Goal: Transaction & Acquisition: Book appointment/travel/reservation

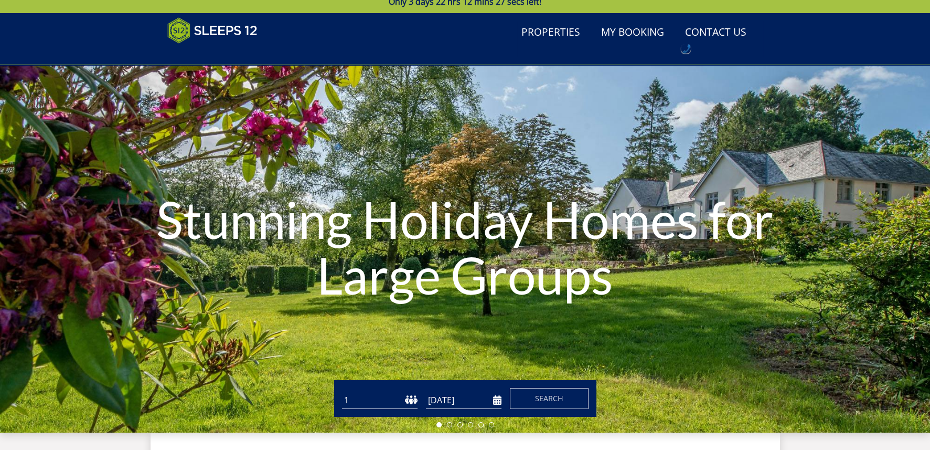
scroll to position [272, 0]
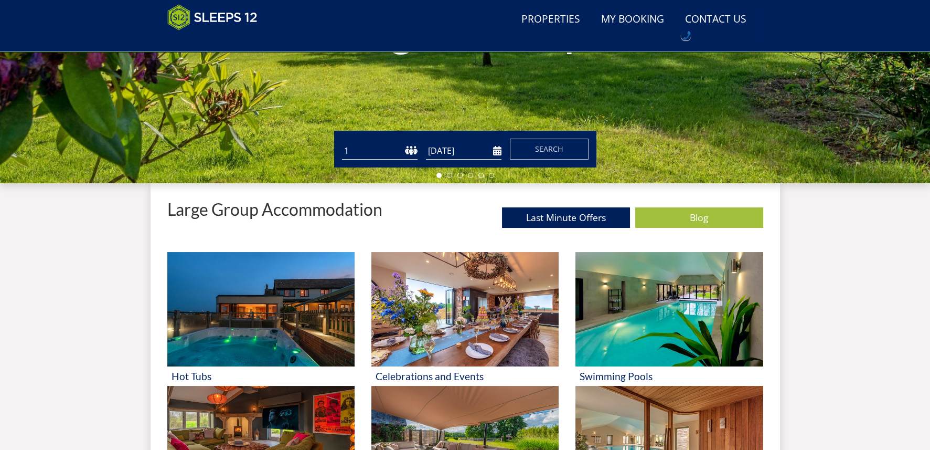
click at [373, 149] on select "1 2 3 4 5 6 7 8 9 10 11 12 13 14 15 16 17 18 19 20 21 22 23 24 25 26 27 28 29 3…" at bounding box center [380, 150] width 76 height 17
select select "11"
click at [342, 142] on select "1 2 3 4 5 6 7 8 9 10 11 12 13 14 15 16 17 18 19 20 21 22 23 24 25 26 27 28 29 3…" at bounding box center [380, 150] width 76 height 17
click at [453, 146] on input "[DATE]" at bounding box center [464, 150] width 76 height 17
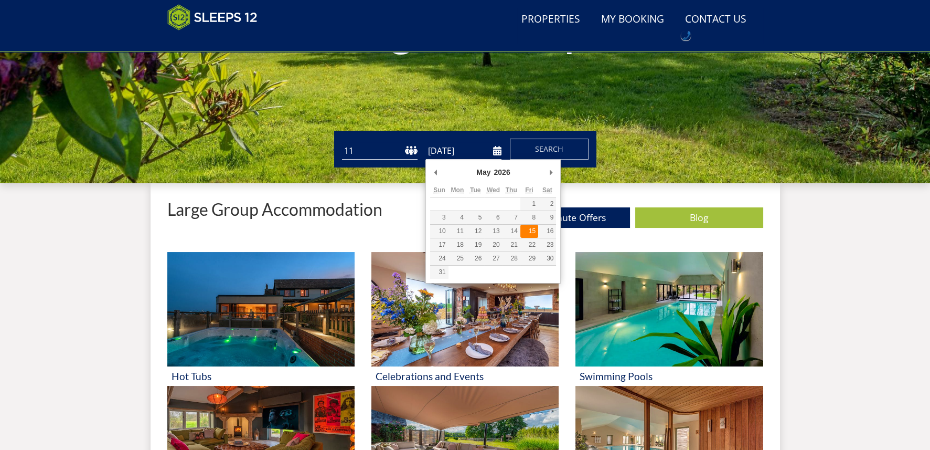
type input "[DATE]"
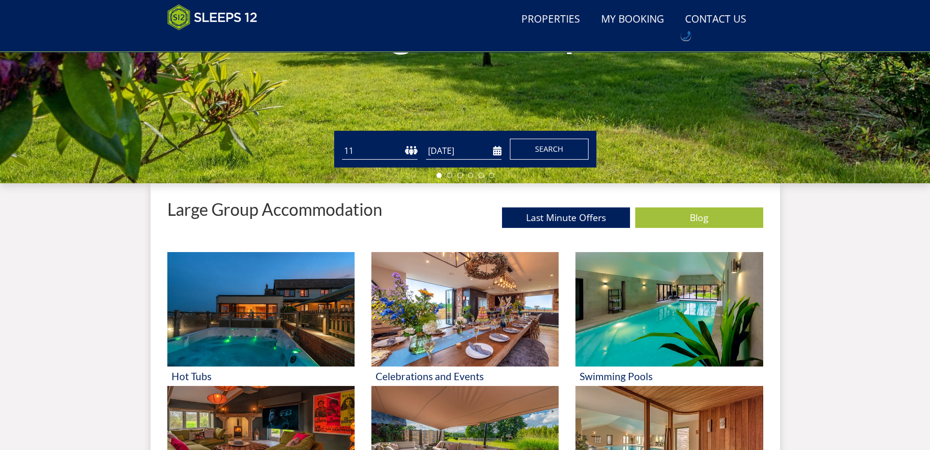
click at [537, 145] on span "Search" at bounding box center [549, 149] width 28 height 10
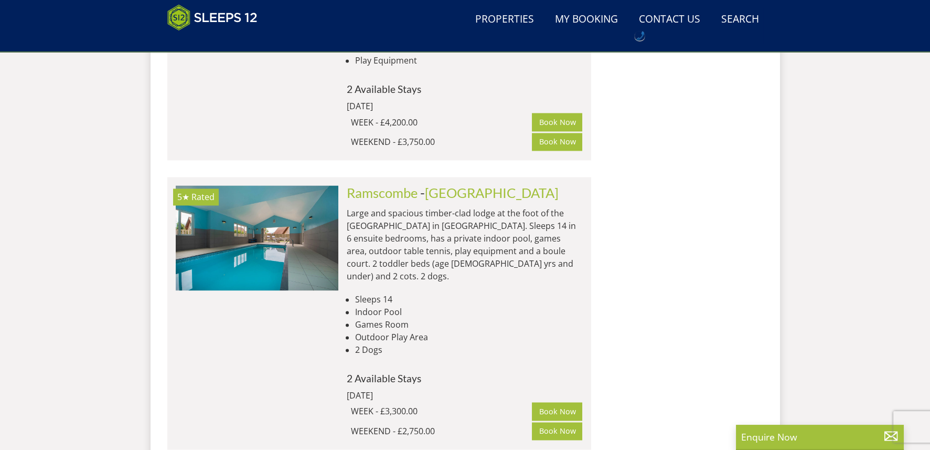
scroll to position [4029, 0]
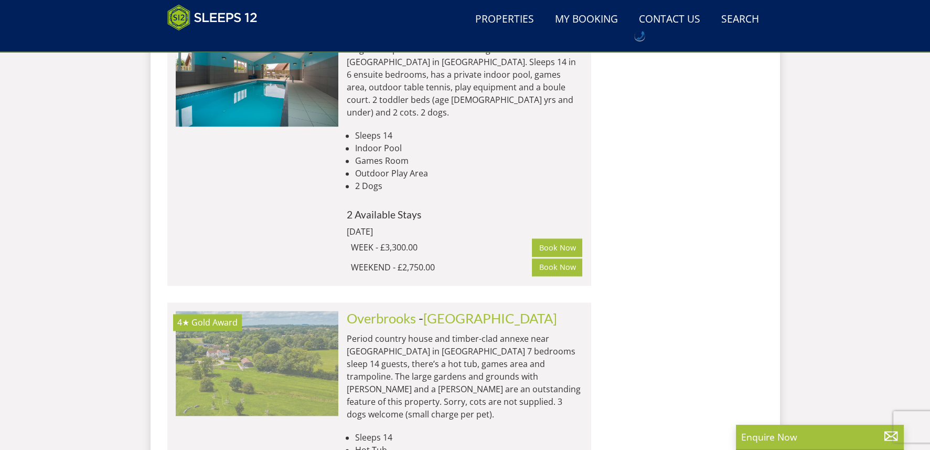
click at [268, 311] on img at bounding box center [257, 363] width 163 height 105
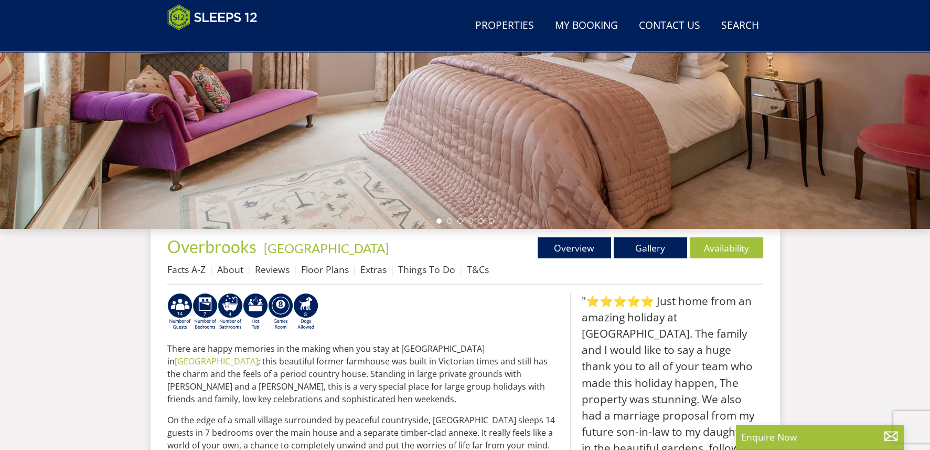
scroll to position [252, 0]
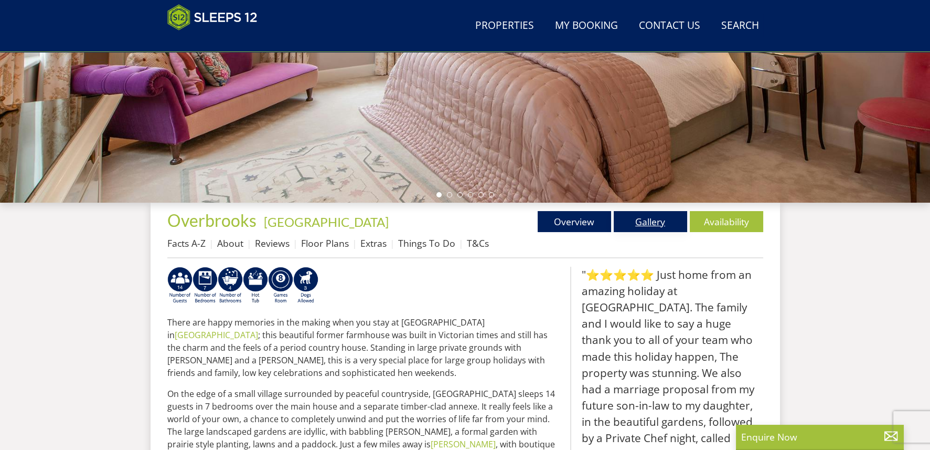
click at [664, 220] on link "Gallery" at bounding box center [650, 221] width 73 height 21
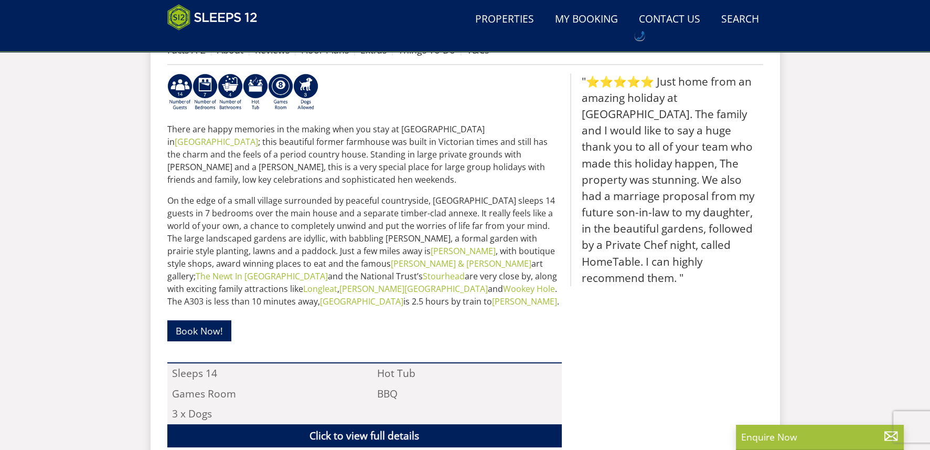
scroll to position [305, 0]
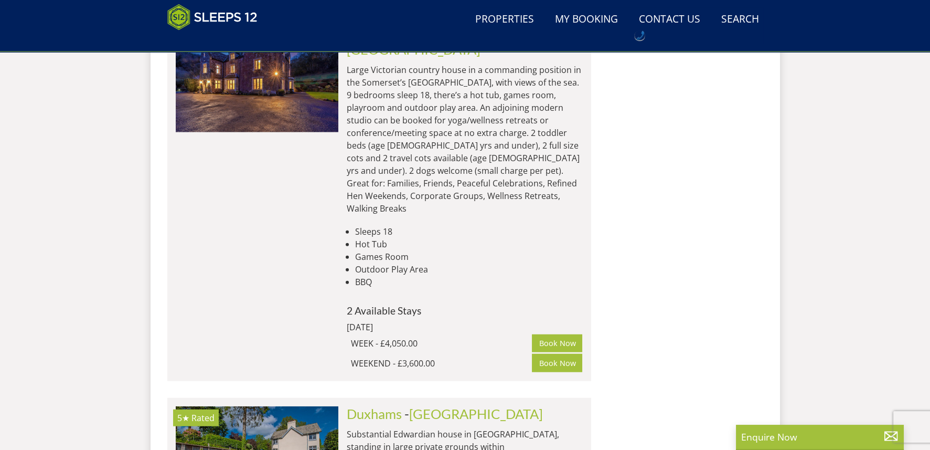
scroll to position [6180, 0]
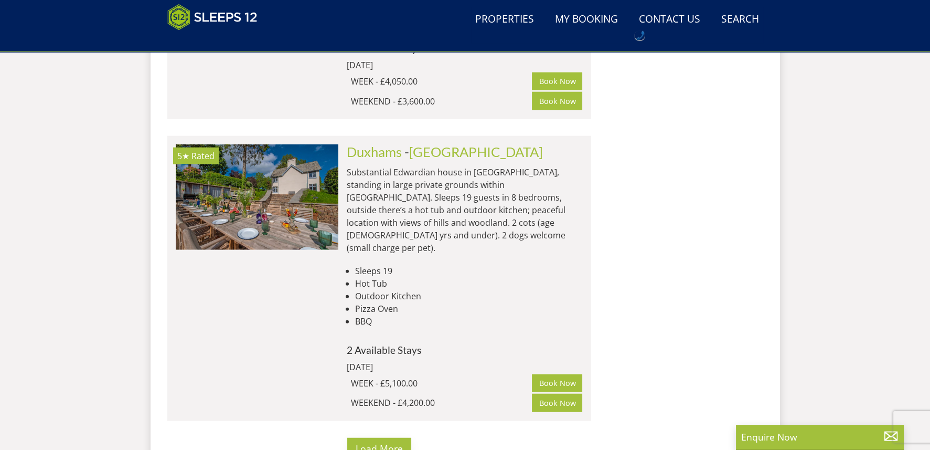
click at [387, 442] on span "Load More" at bounding box center [379, 448] width 47 height 13
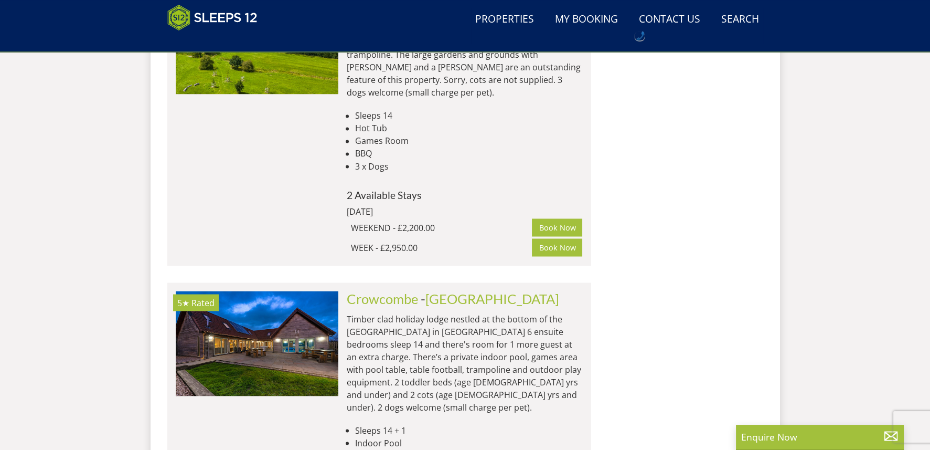
scroll to position [4359, 0]
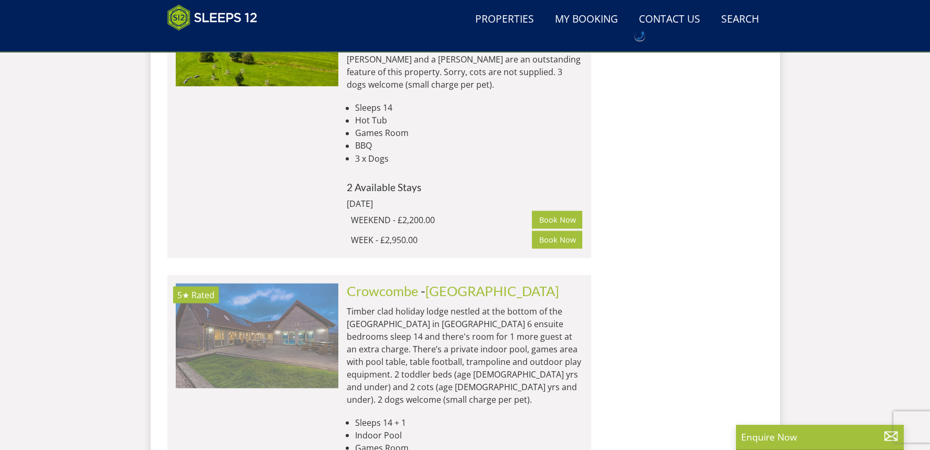
click at [269, 283] on img at bounding box center [257, 335] width 163 height 105
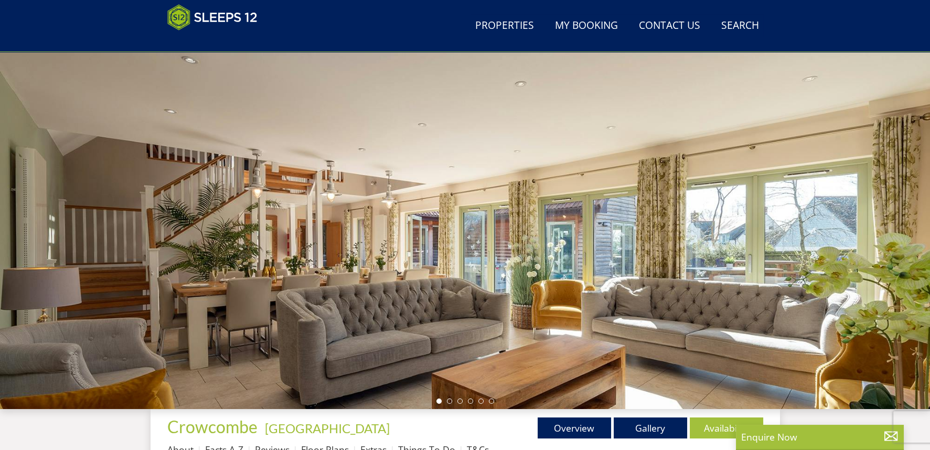
scroll to position [147, 0]
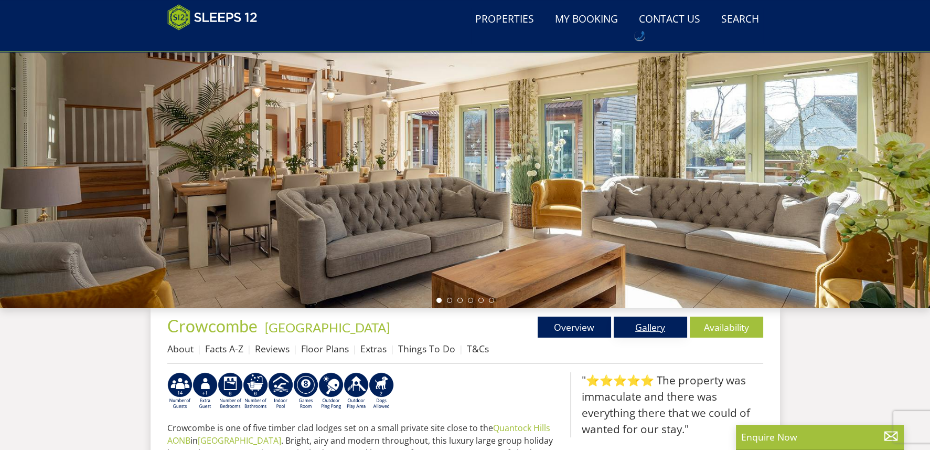
click at [636, 323] on link "Gallery" at bounding box center [650, 326] width 73 height 21
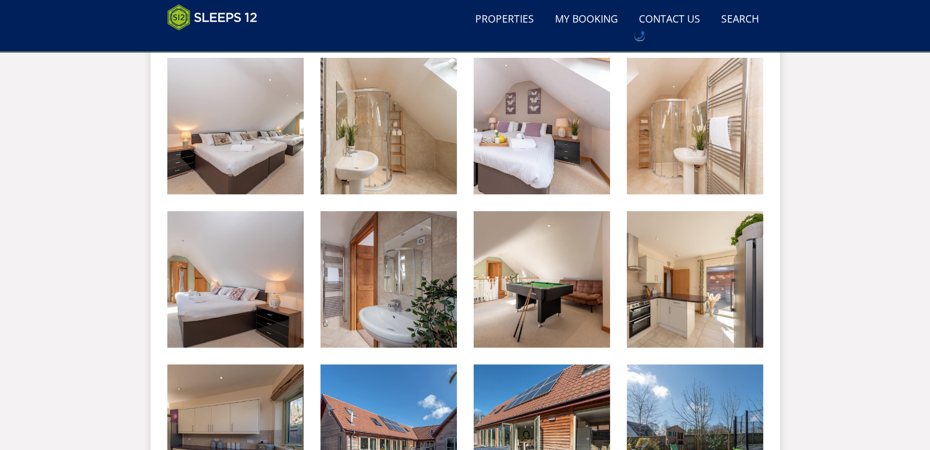
scroll to position [1098, 0]
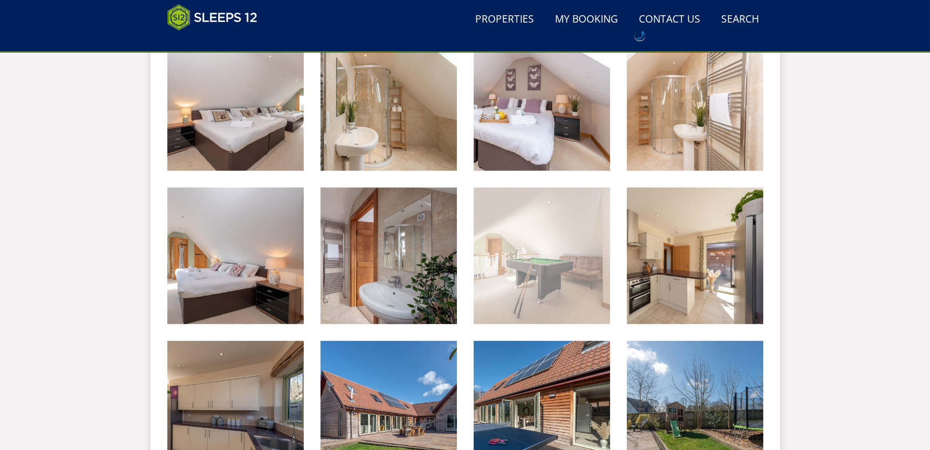
click at [527, 278] on img at bounding box center [542, 255] width 136 height 136
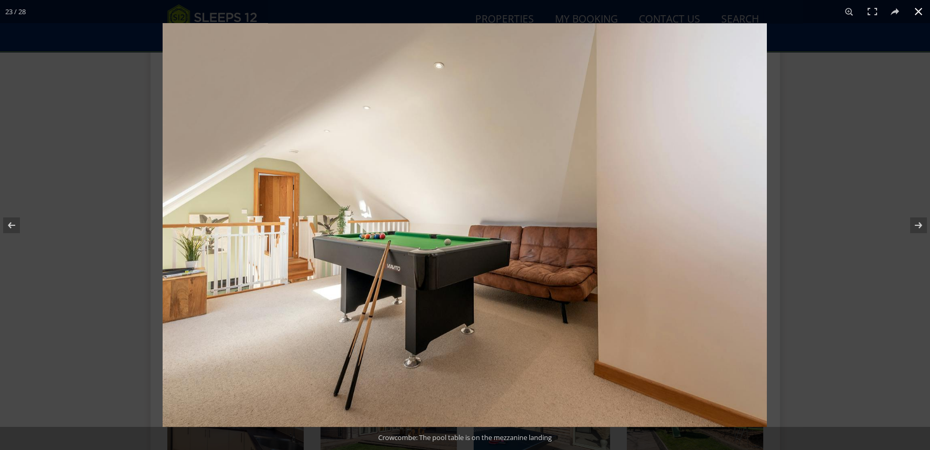
click at [821, 71] on div at bounding box center [628, 248] width 930 height 450
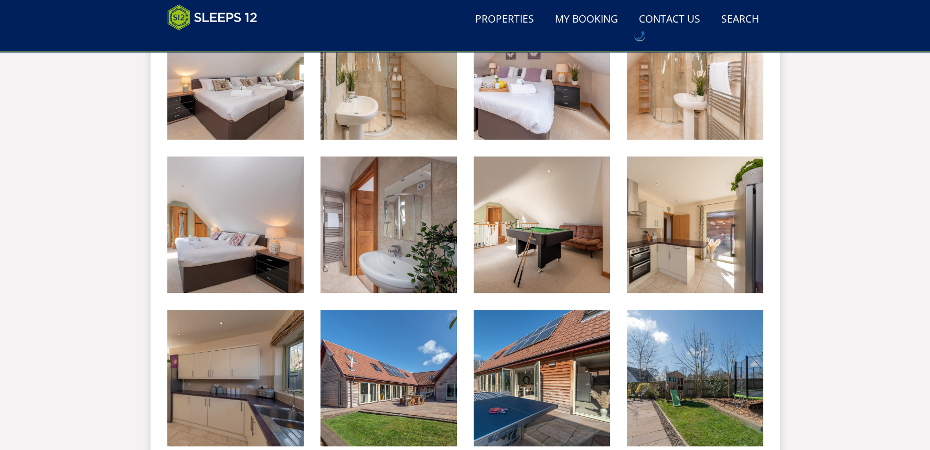
scroll to position [940, 0]
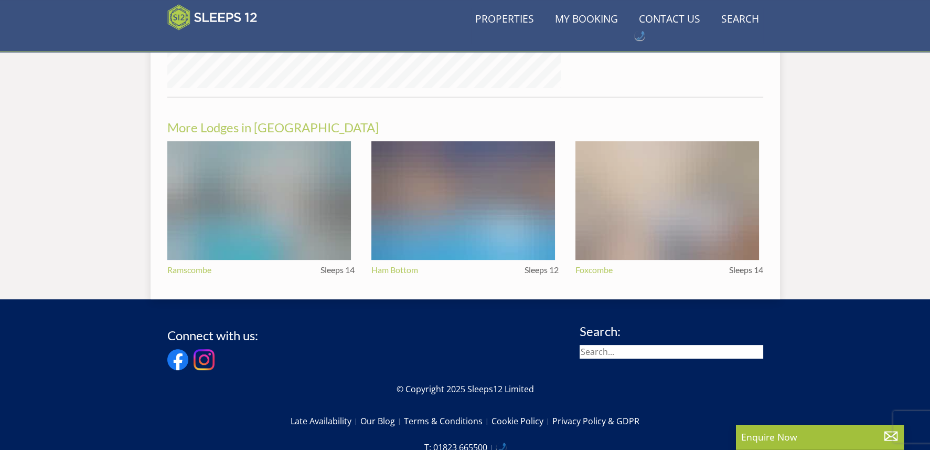
scroll to position [147, 0]
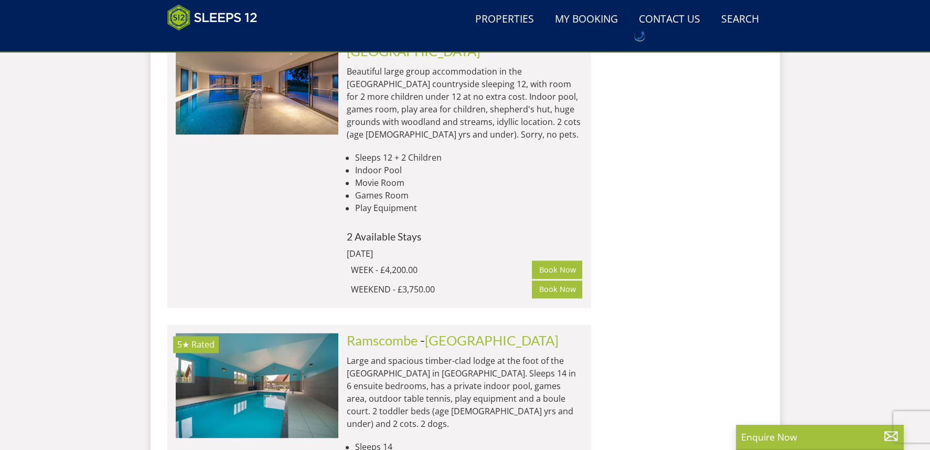
scroll to position [3729, 0]
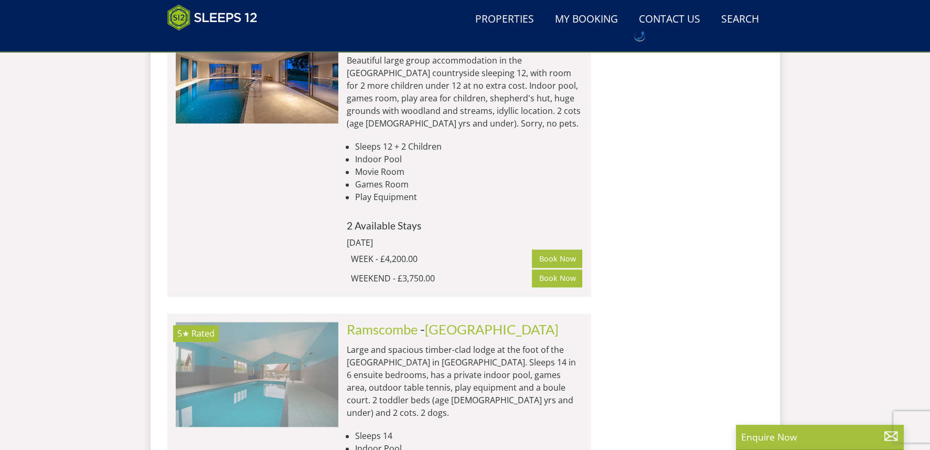
click at [256, 322] on img at bounding box center [257, 374] width 163 height 105
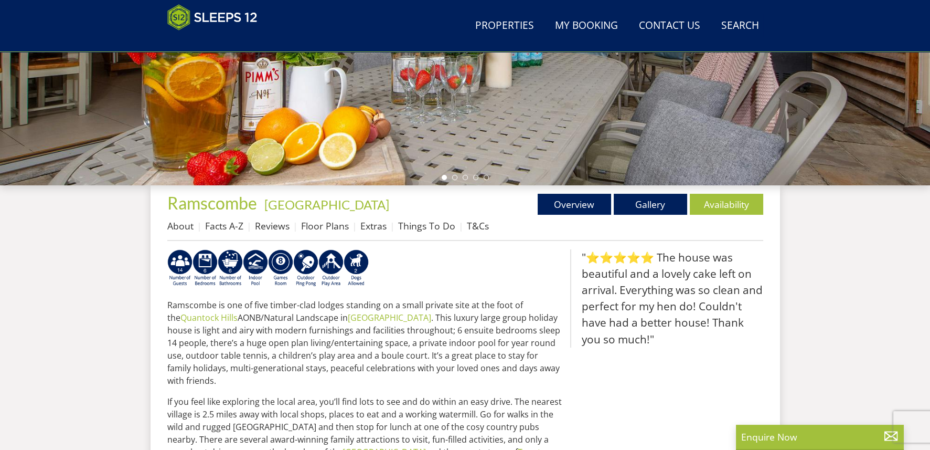
scroll to position [260, 0]
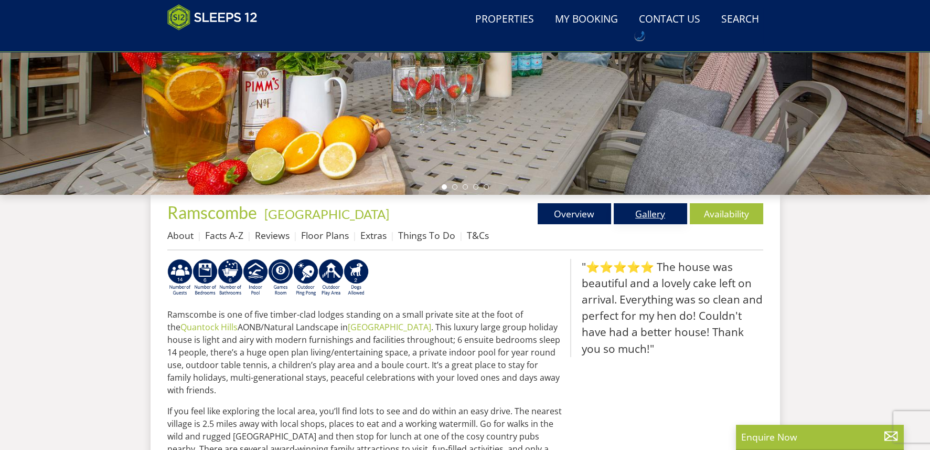
click at [633, 214] on link "Gallery" at bounding box center [650, 213] width 73 height 21
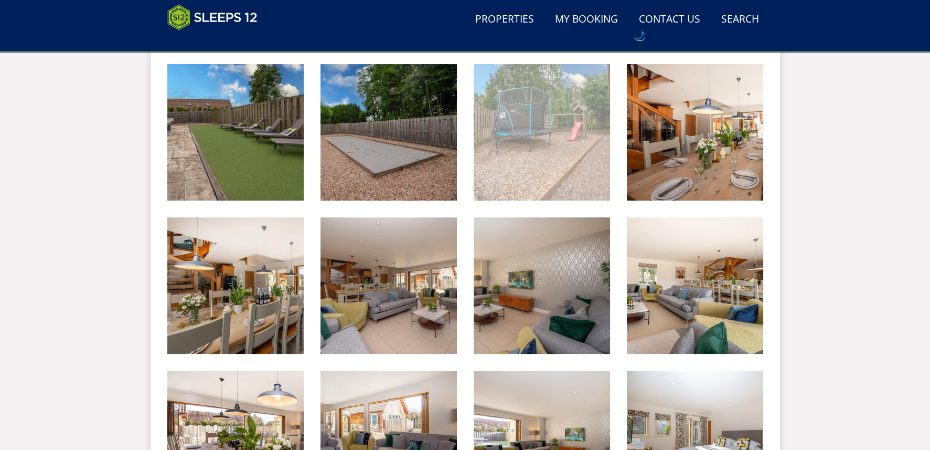
scroll to position [785, 0]
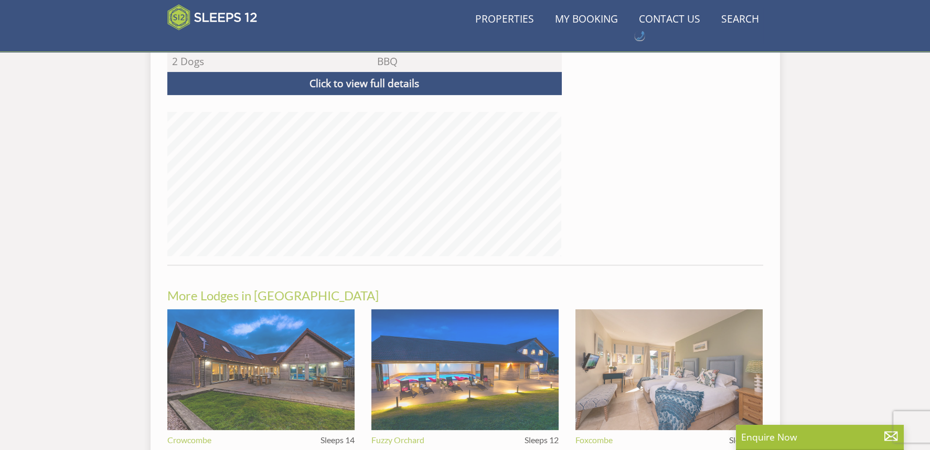
scroll to position [260, 0]
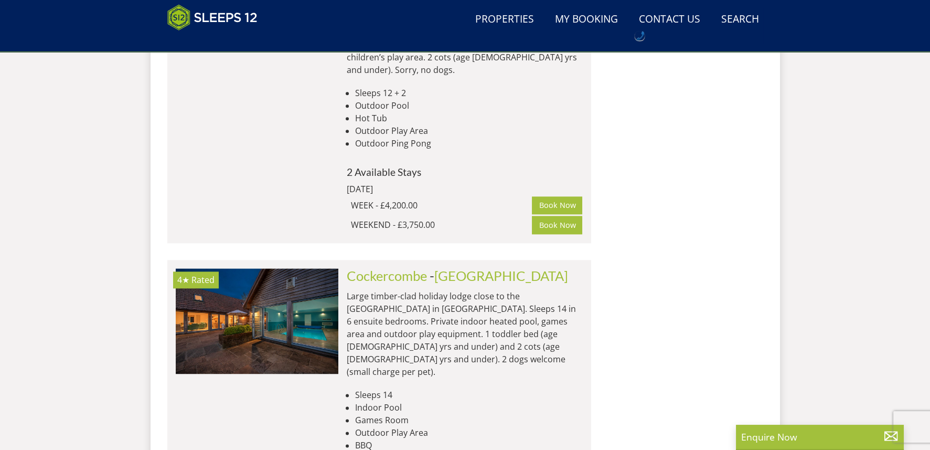
scroll to position [3152, 0]
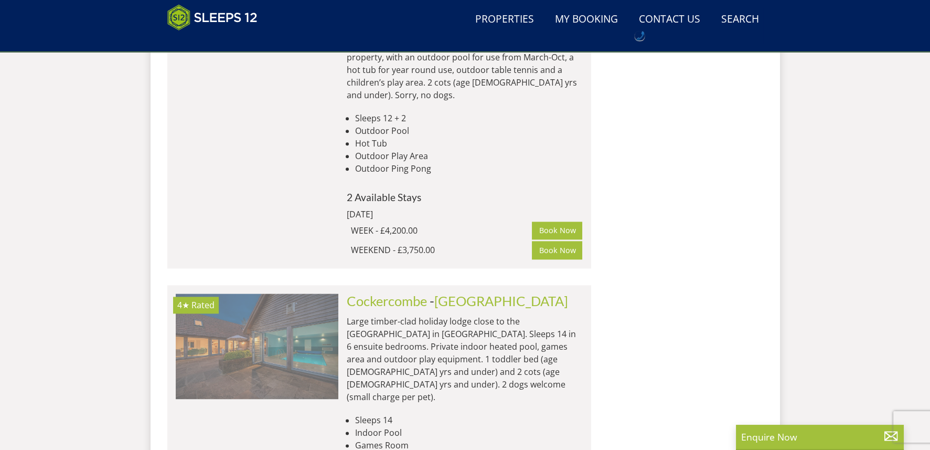
click at [276, 293] on img at bounding box center [257, 345] width 163 height 105
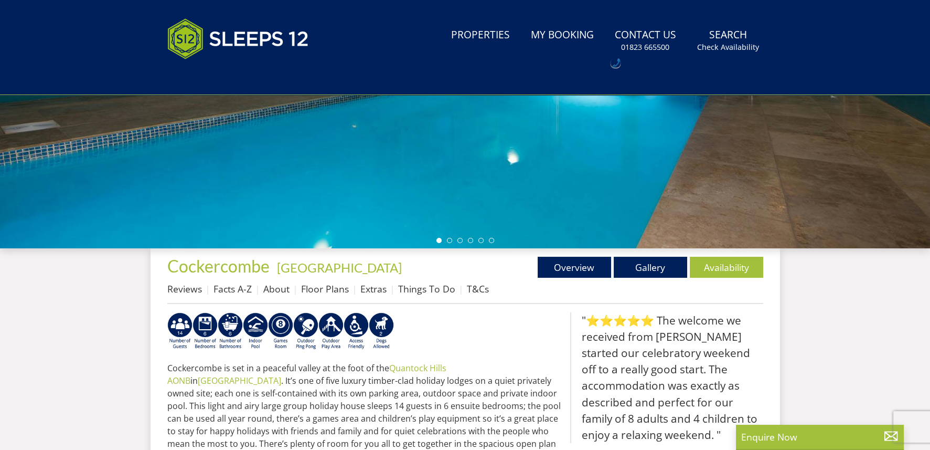
scroll to position [287, 0]
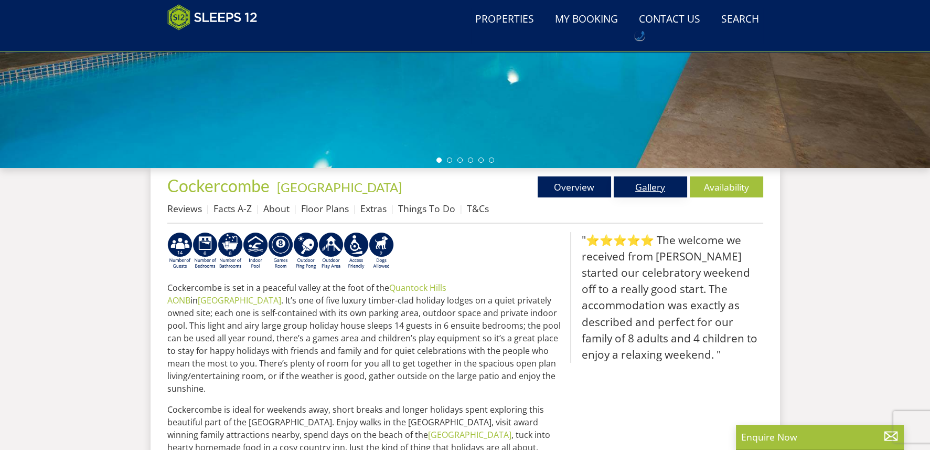
click at [665, 183] on link "Gallery" at bounding box center [650, 186] width 73 height 21
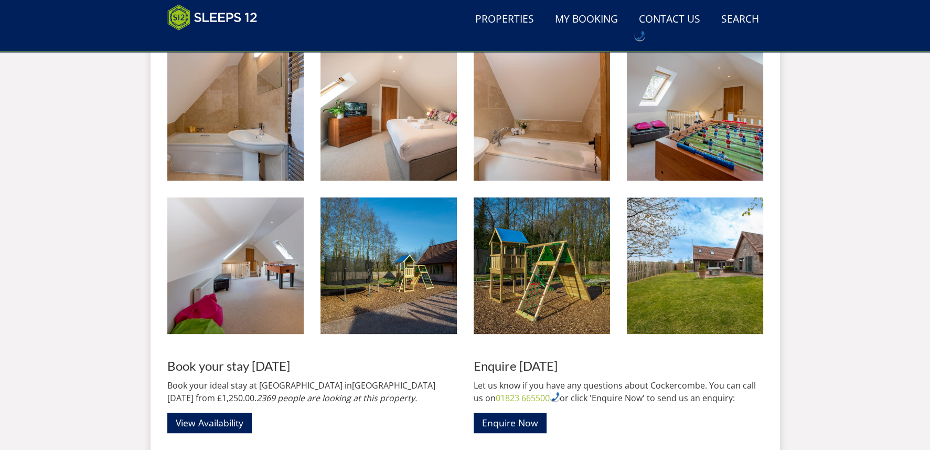
scroll to position [1406, 0]
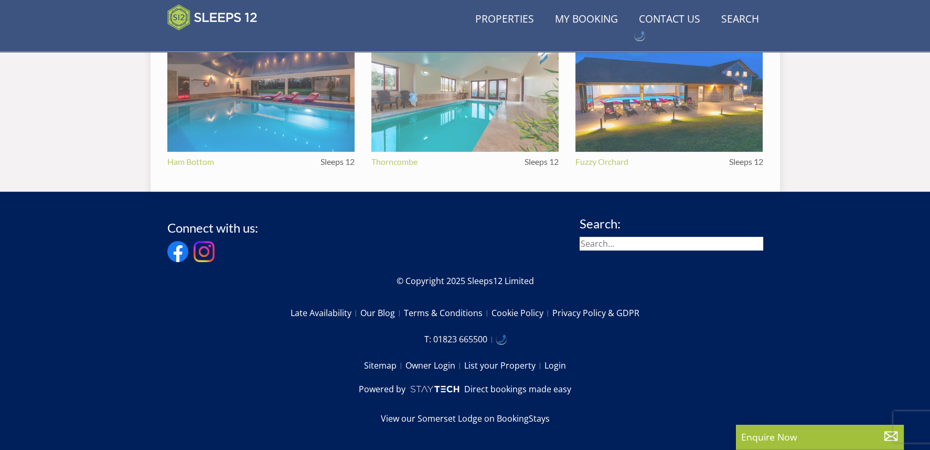
scroll to position [287, 0]
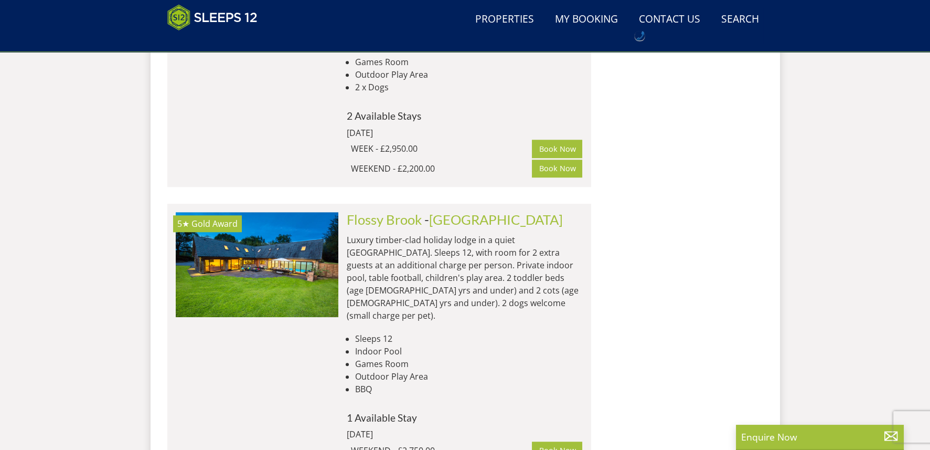
scroll to position [2050, 0]
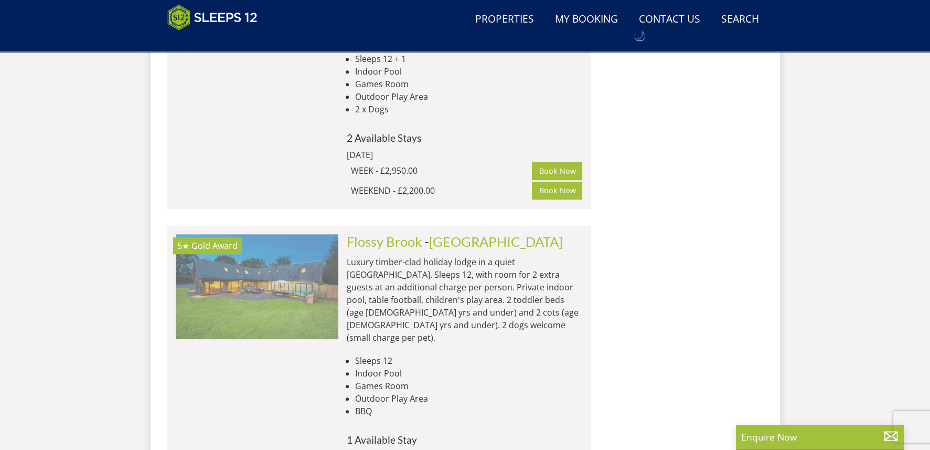
click at [274, 234] on img at bounding box center [257, 286] width 163 height 105
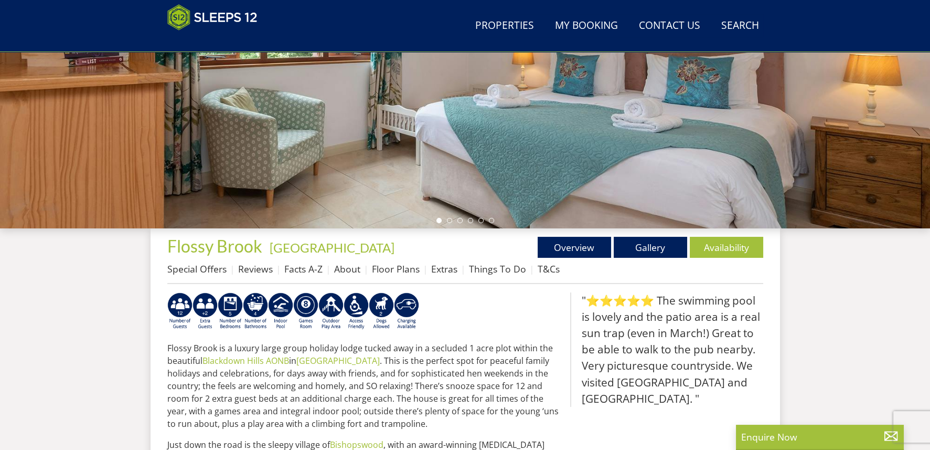
scroll to position [258, 0]
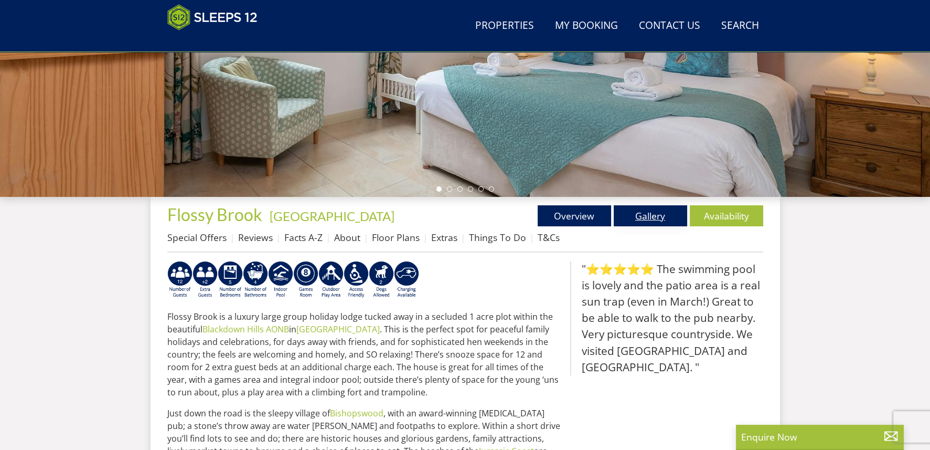
click at [629, 218] on link "Gallery" at bounding box center [650, 215] width 73 height 21
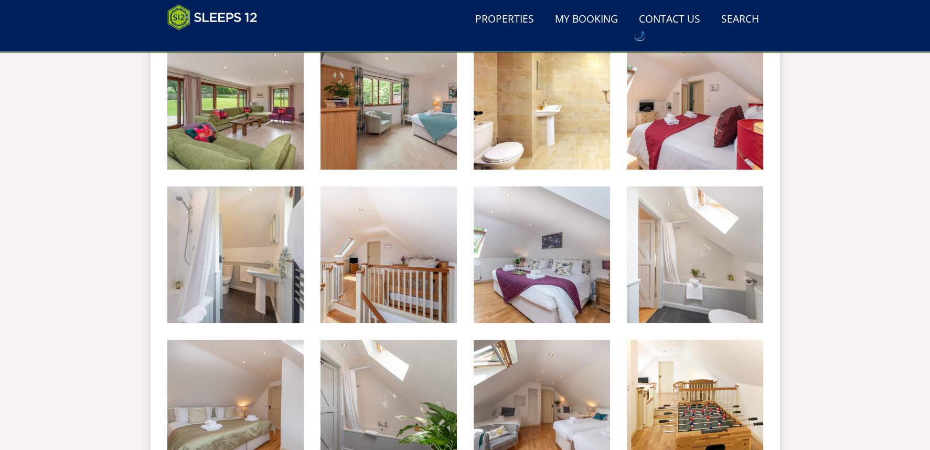
scroll to position [810, 0]
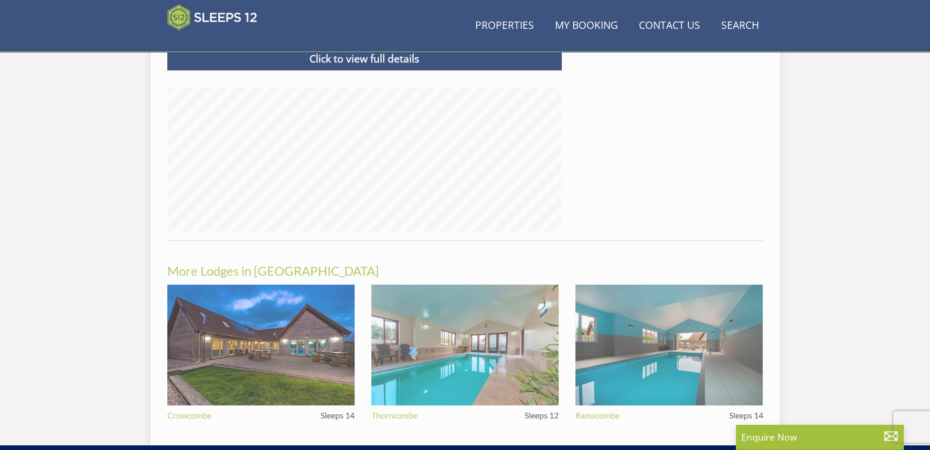
scroll to position [258, 0]
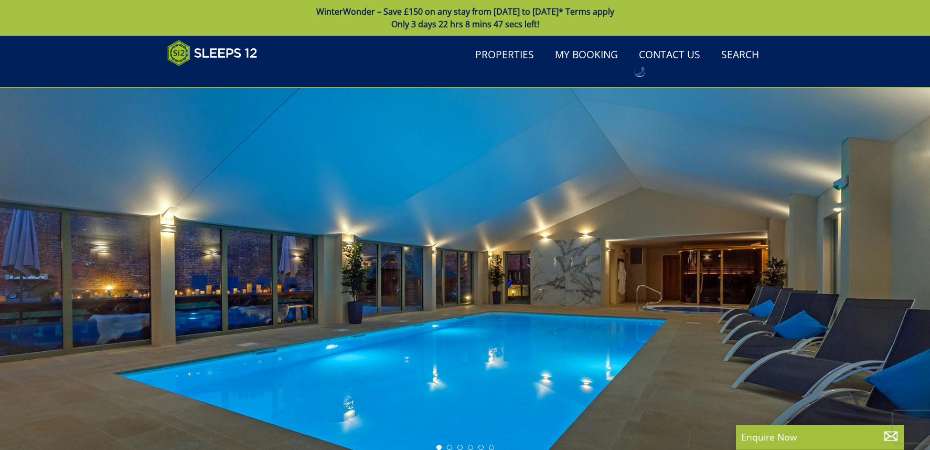
scroll to position [1788, 0]
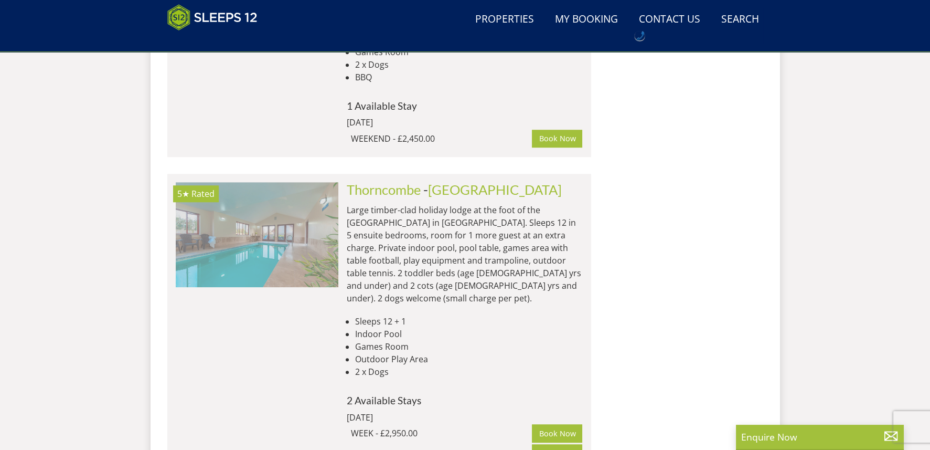
click at [237, 182] on img at bounding box center [257, 234] width 163 height 105
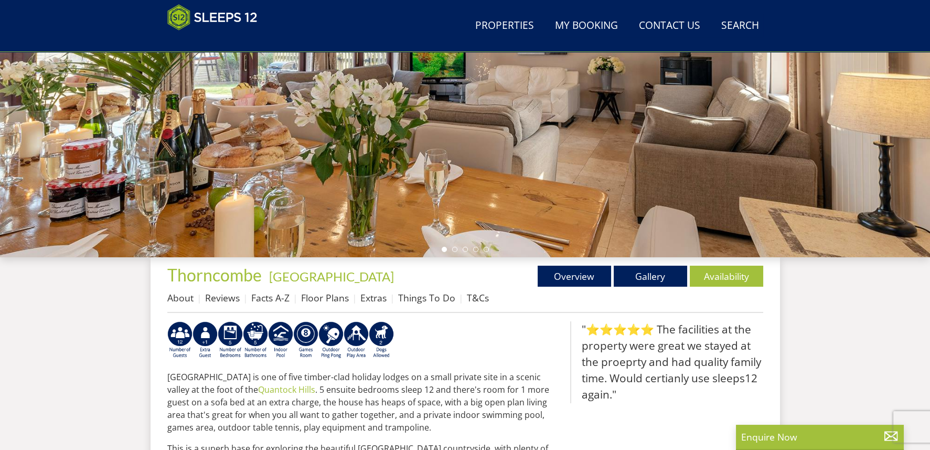
scroll to position [199, 0]
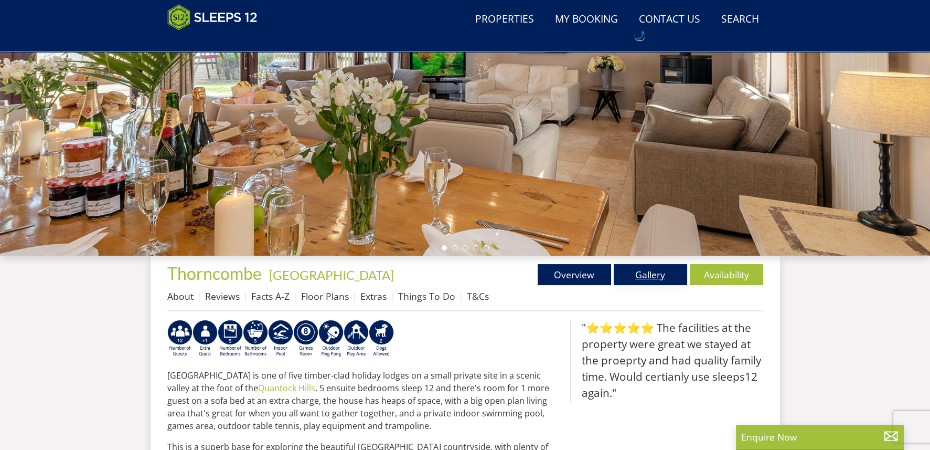
click at [642, 273] on link "Gallery" at bounding box center [650, 274] width 73 height 21
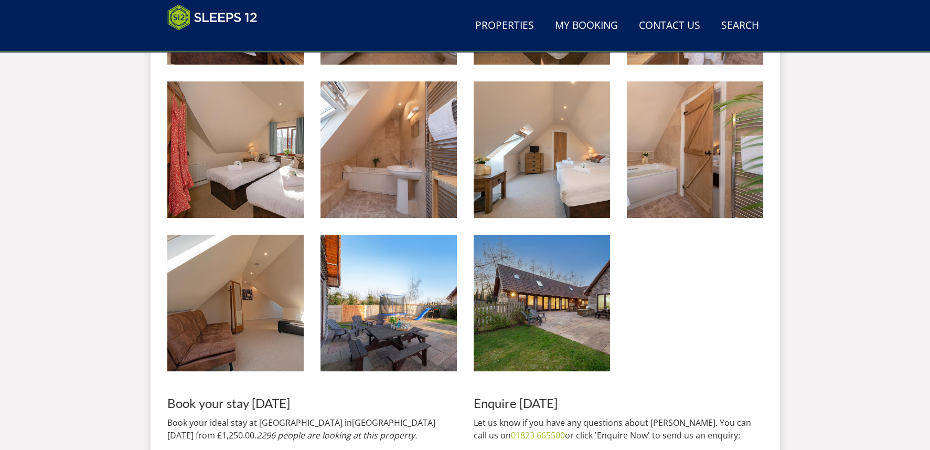
scroll to position [1360, 0]
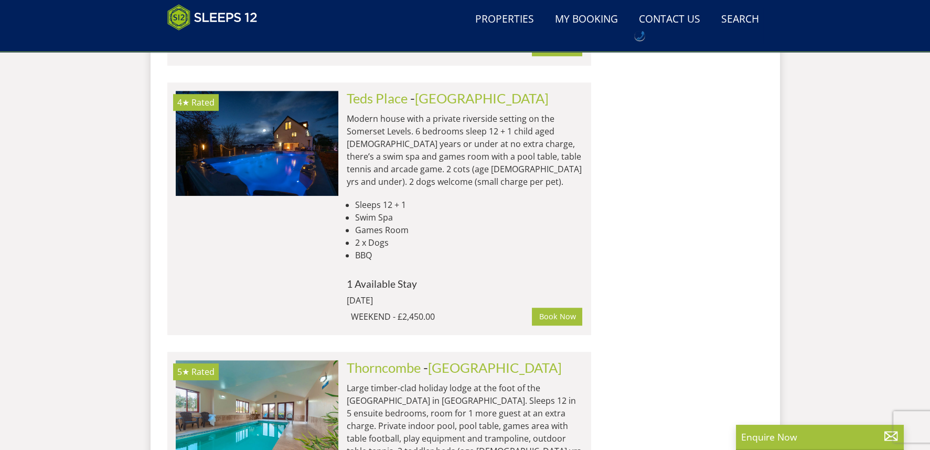
scroll to position [1526, 0]
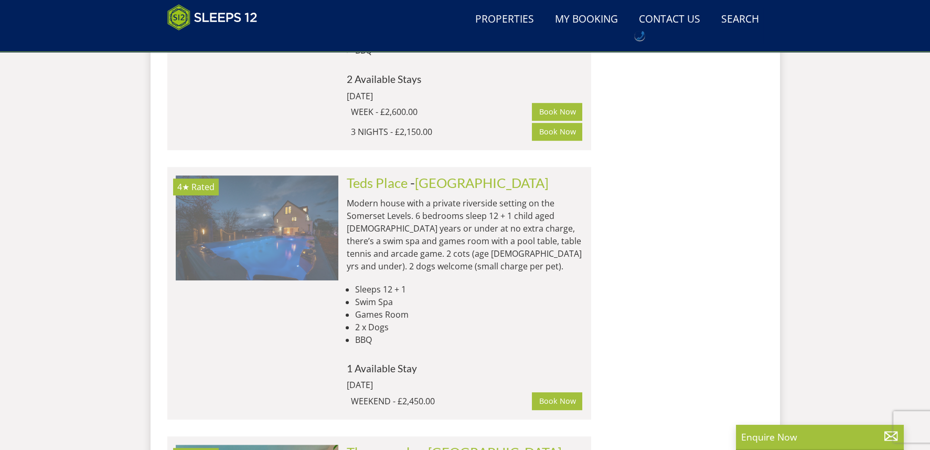
click at [251, 186] on img at bounding box center [257, 227] width 163 height 105
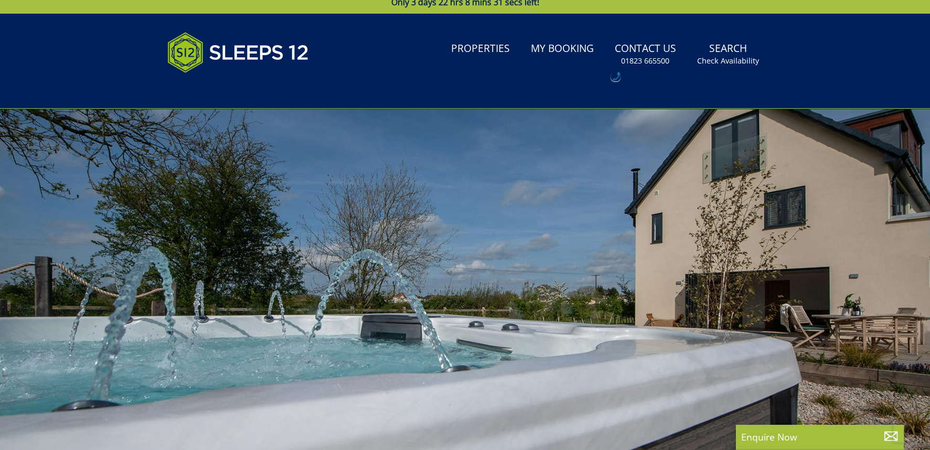
scroll to position [234, 0]
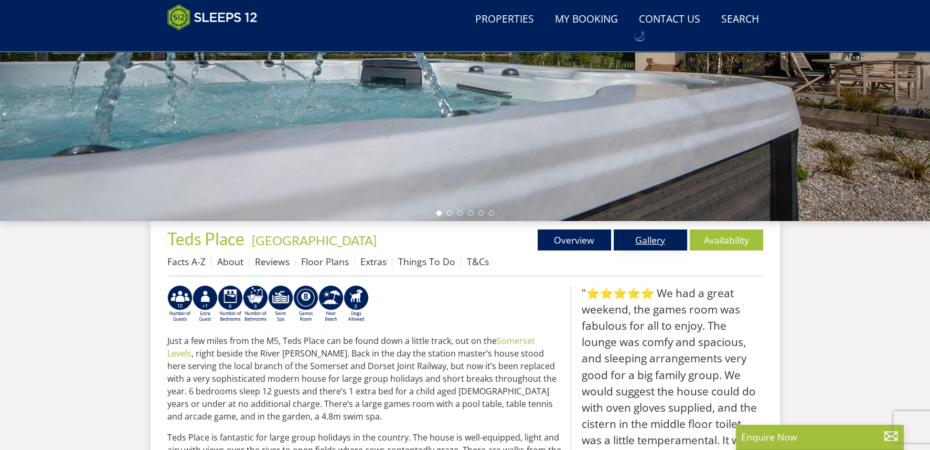
click at [637, 242] on link "Gallery" at bounding box center [650, 239] width 73 height 21
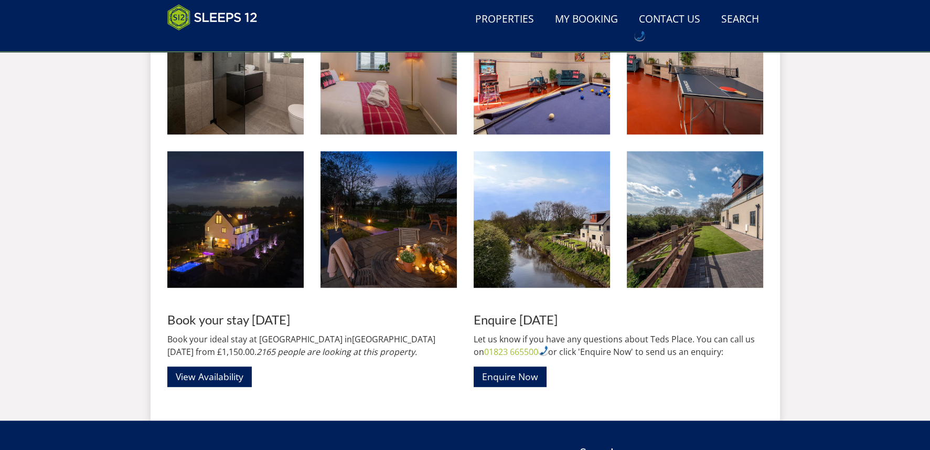
scroll to position [1616, 0]
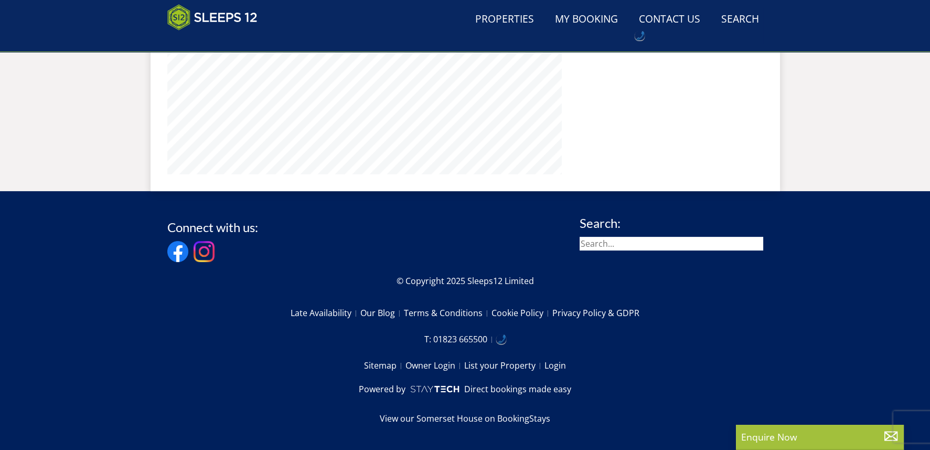
scroll to position [234, 0]
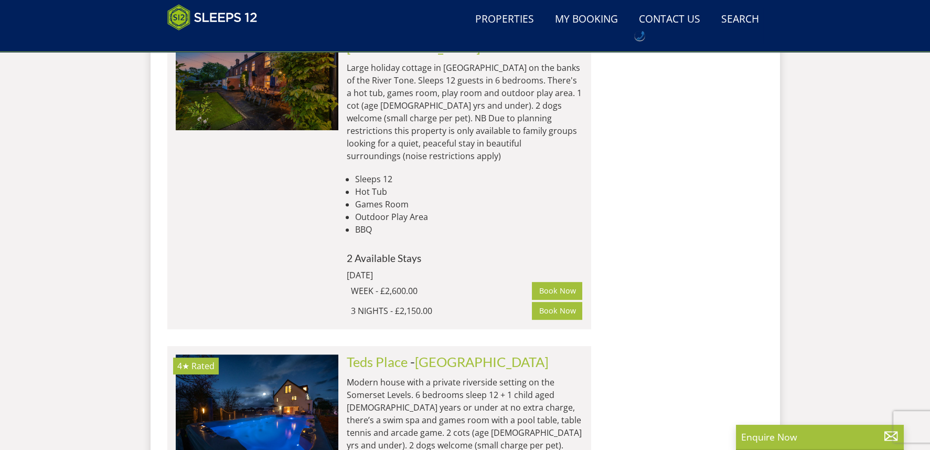
scroll to position [1211, 0]
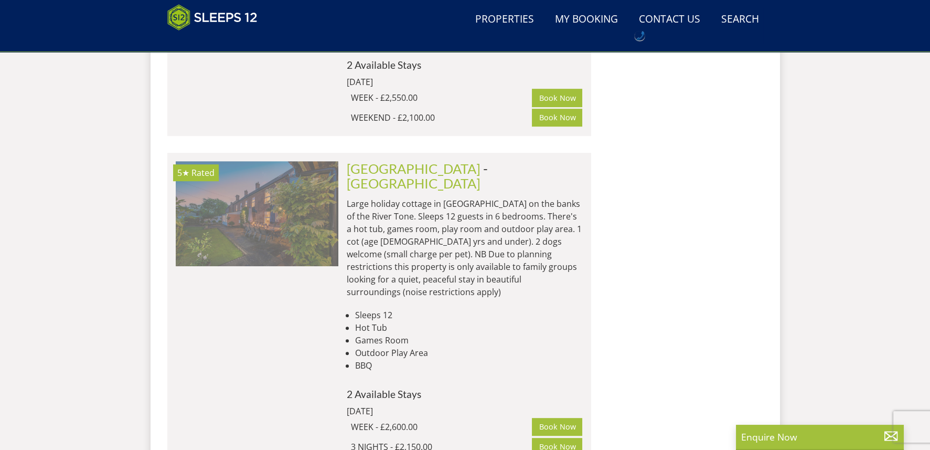
click at [271, 197] on img at bounding box center [257, 213] width 163 height 105
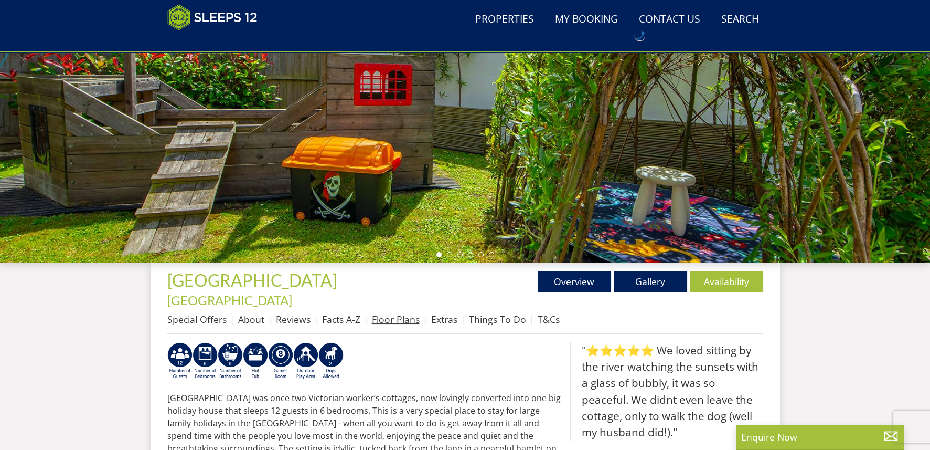
scroll to position [193, 0]
click at [658, 280] on link "Gallery" at bounding box center [650, 280] width 73 height 21
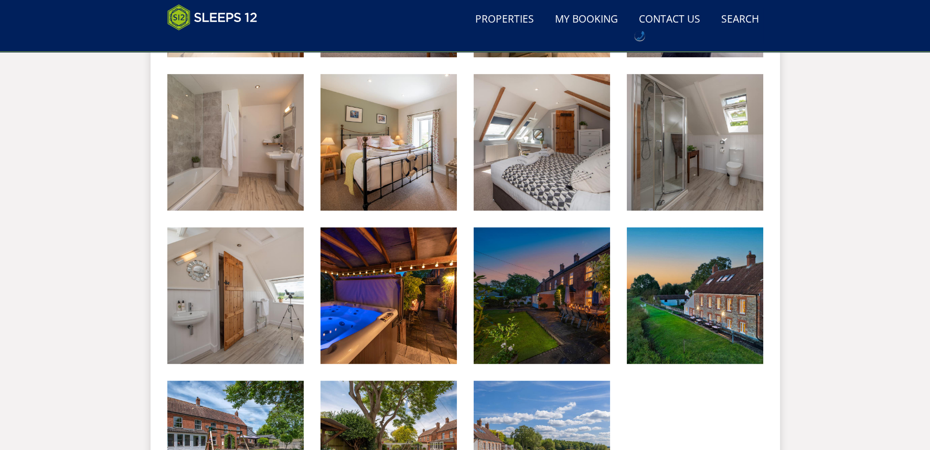
scroll to position [1231, 0]
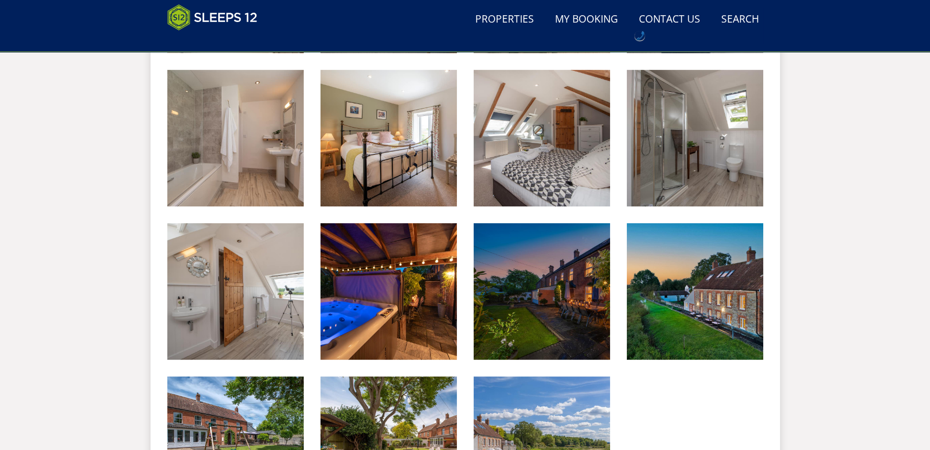
scroll to position [193, 0]
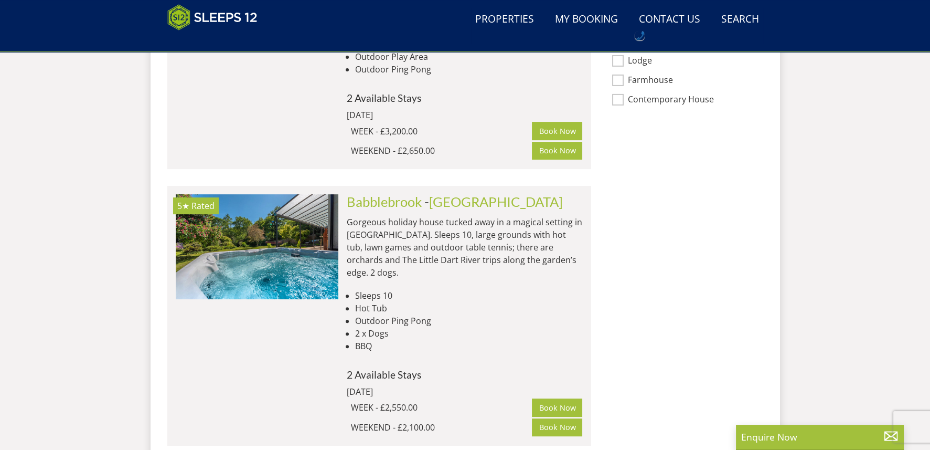
scroll to position [896, 0]
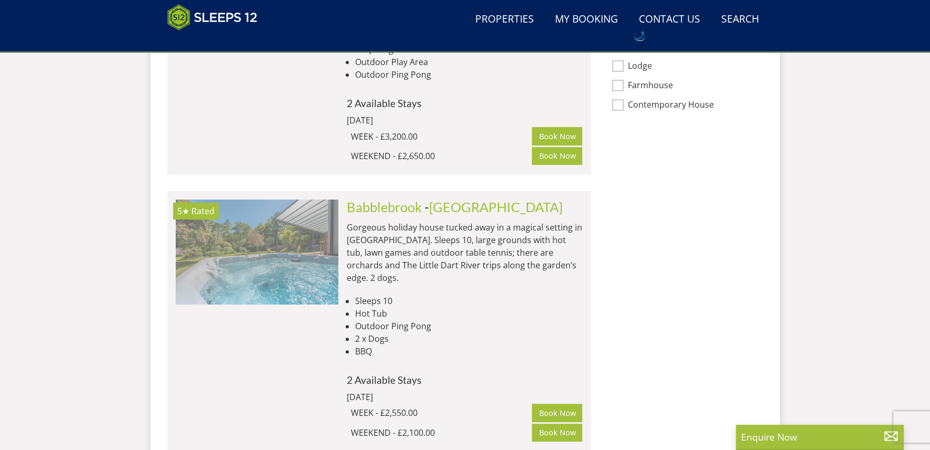
click at [272, 237] on img at bounding box center [257, 251] width 163 height 105
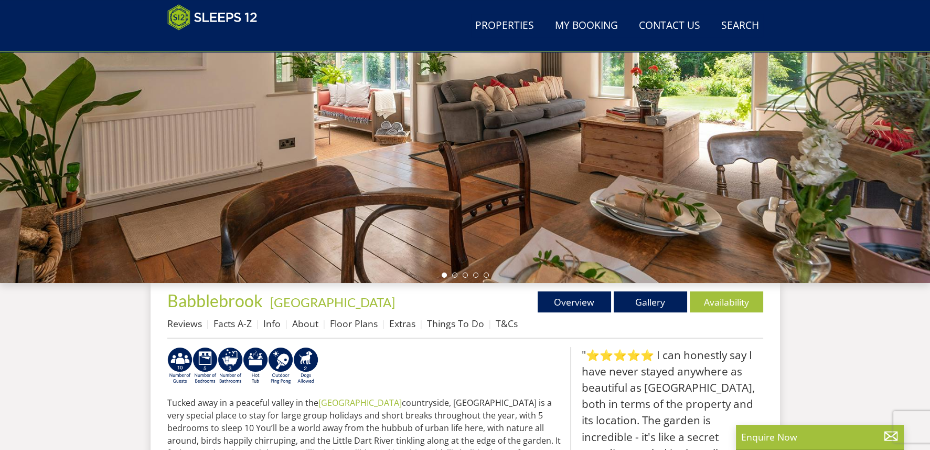
scroll to position [203, 0]
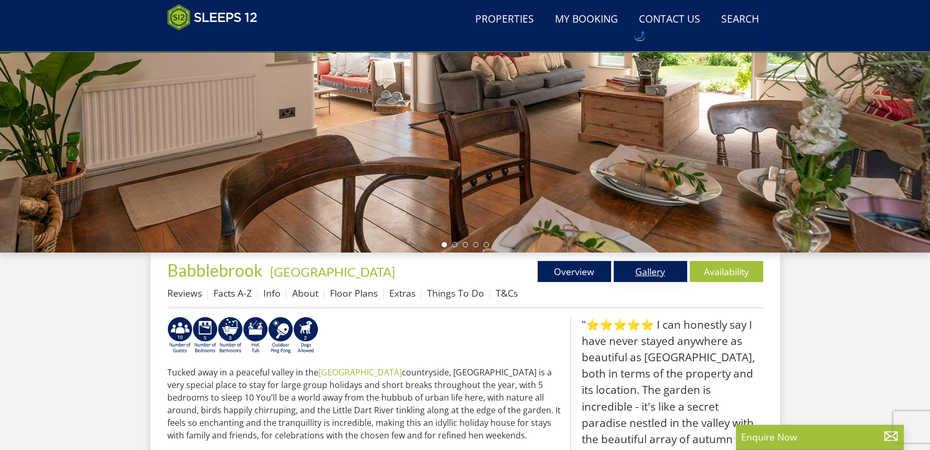
click at [635, 273] on link "Gallery" at bounding box center [650, 271] width 73 height 21
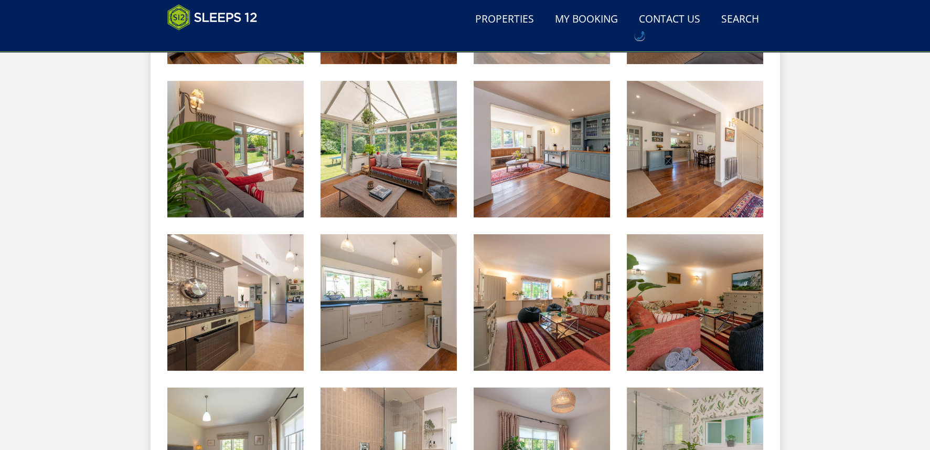
scroll to position [914, 0]
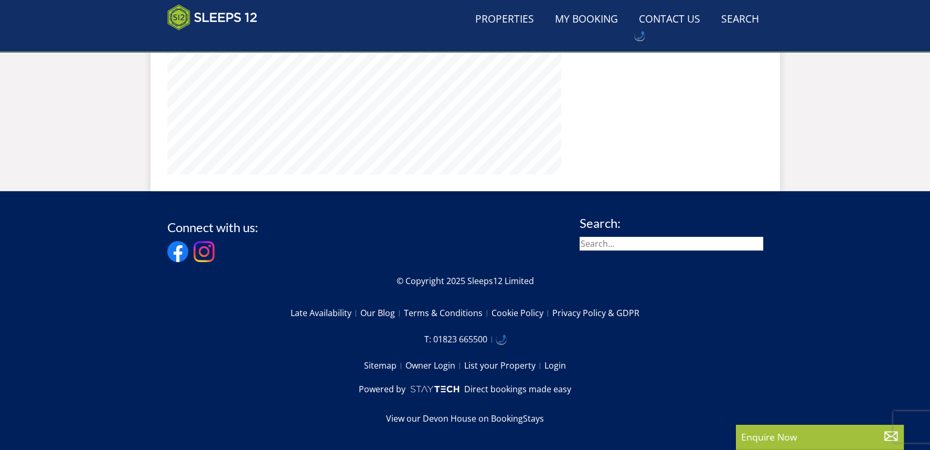
scroll to position [203, 0]
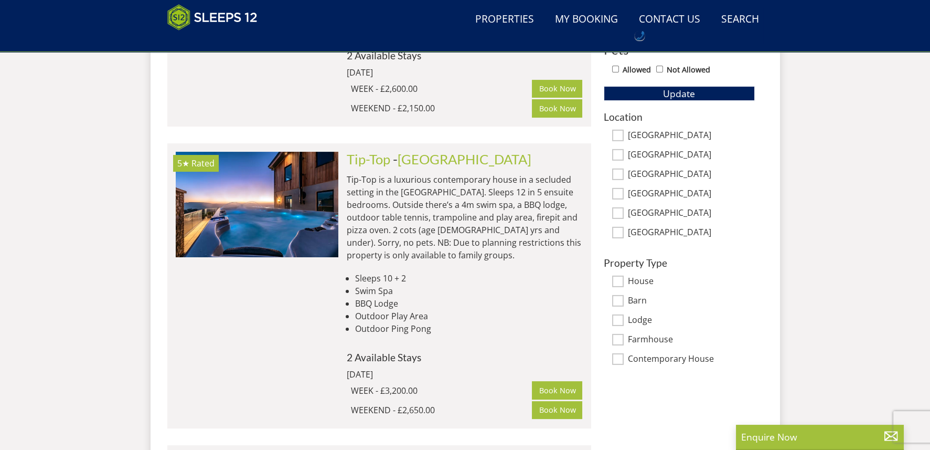
scroll to position [634, 0]
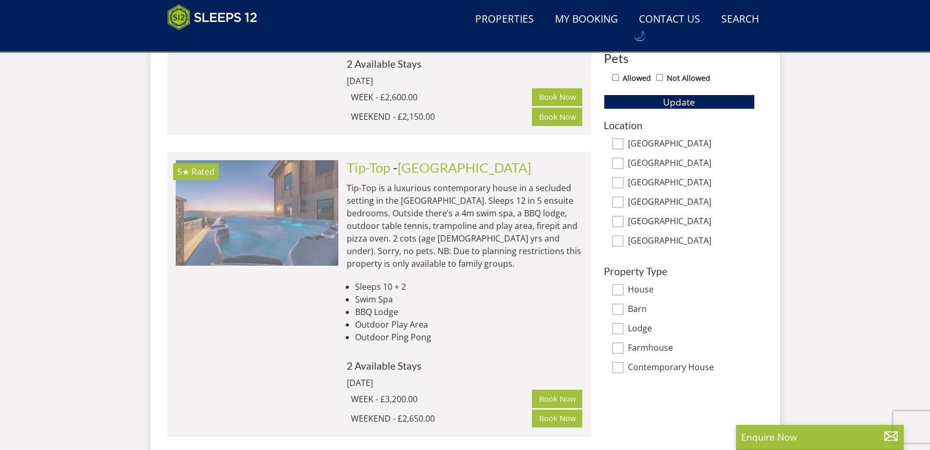
click at [288, 225] on img at bounding box center [257, 212] width 163 height 105
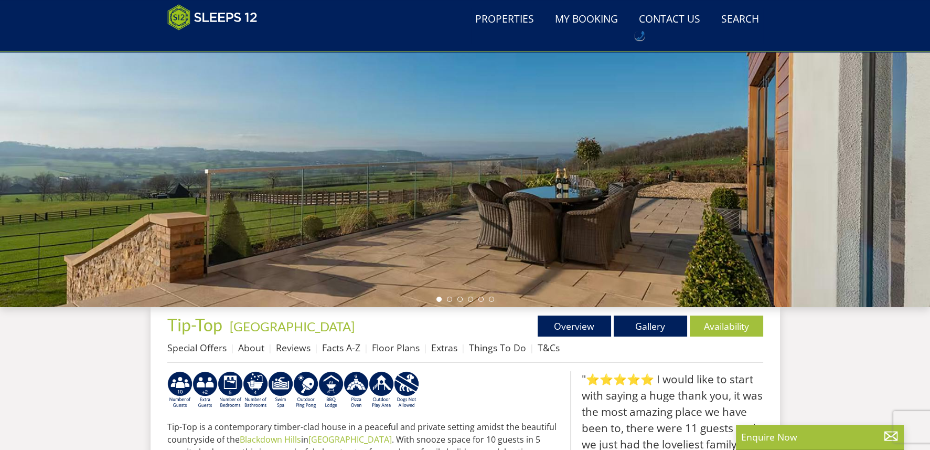
scroll to position [90, 0]
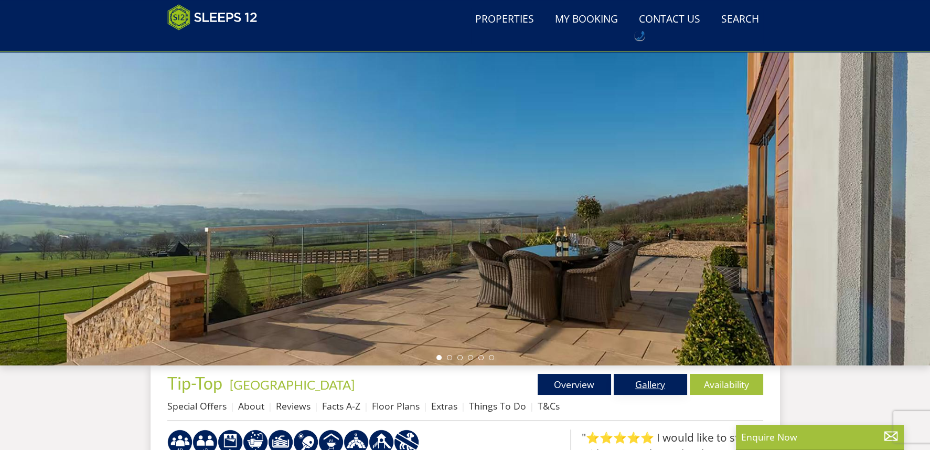
click at [643, 382] on link "Gallery" at bounding box center [650, 384] width 73 height 21
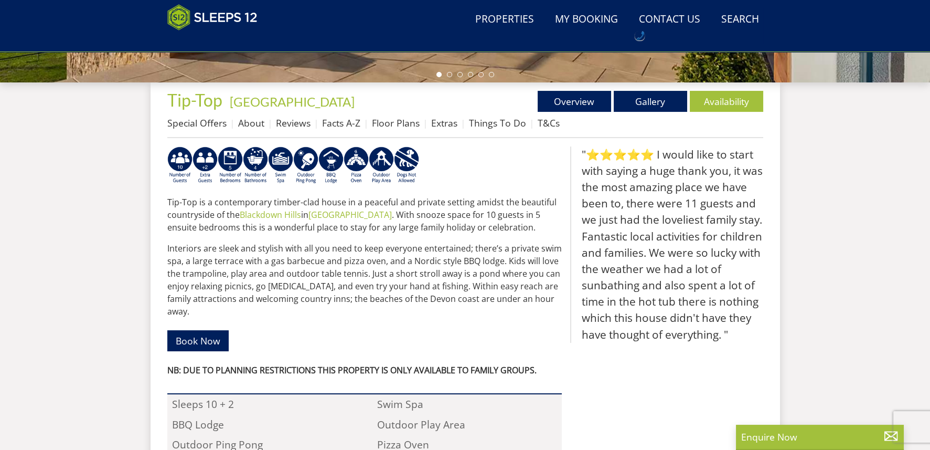
scroll to position [405, 0]
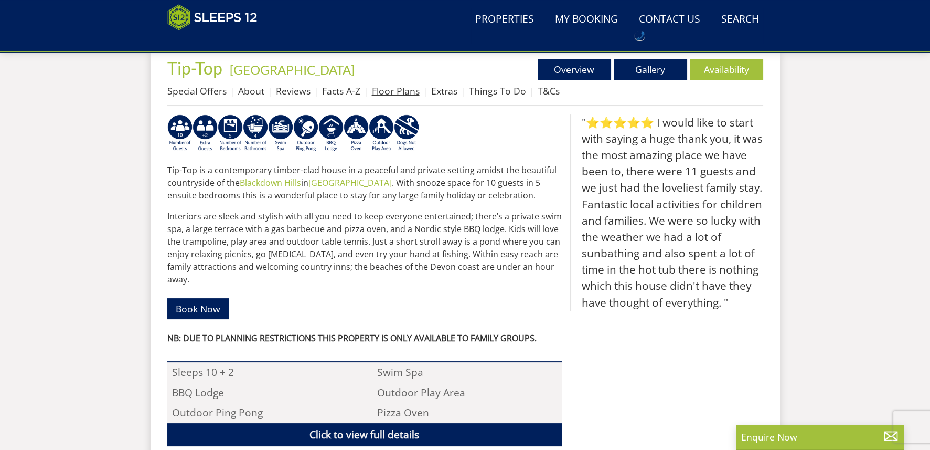
click at [397, 88] on link "Floor Plans" at bounding box center [396, 90] width 48 height 13
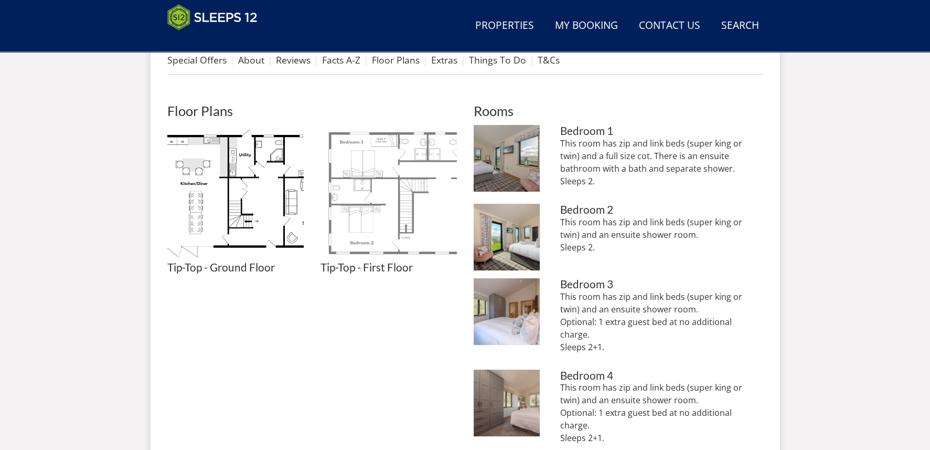
scroll to position [444, 0]
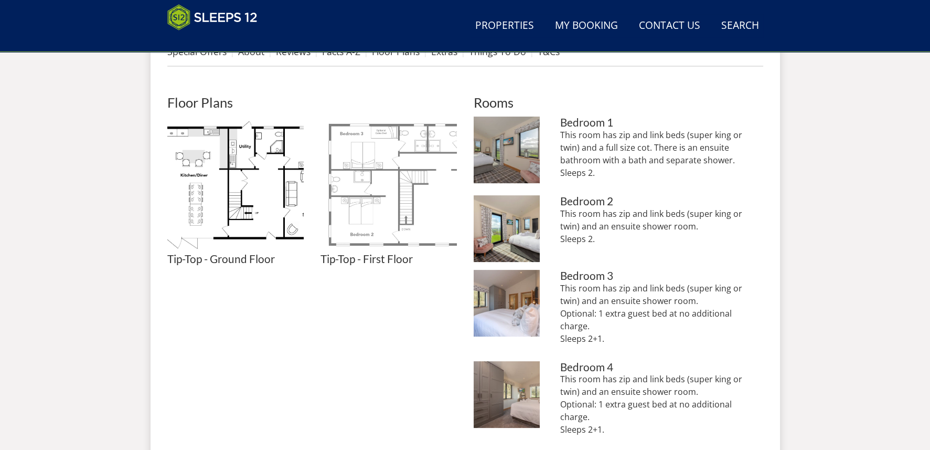
click at [350, 216] on img at bounding box center [389, 184] width 136 height 136
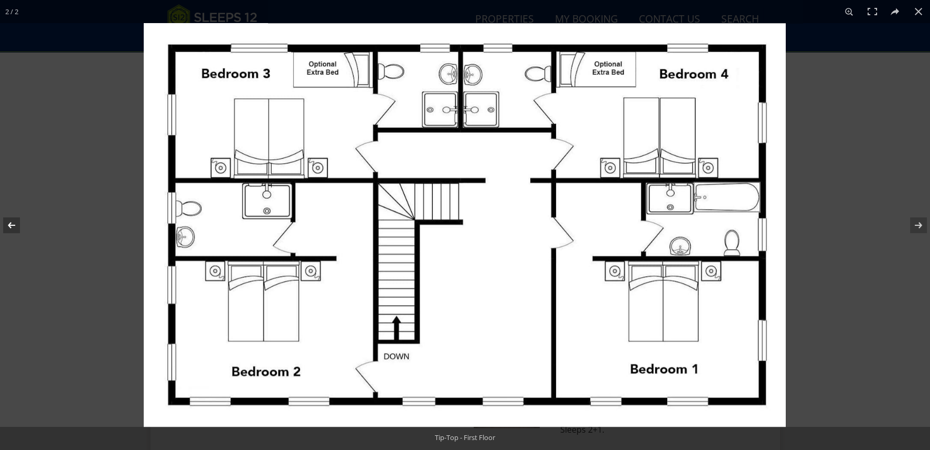
click at [10, 222] on button at bounding box center [18, 225] width 37 height 52
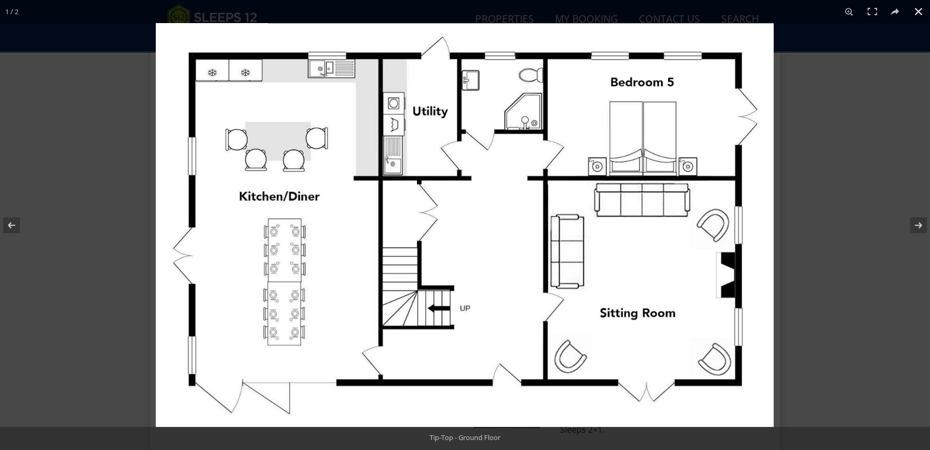
click at [871, 245] on div at bounding box center [621, 248] width 930 height 450
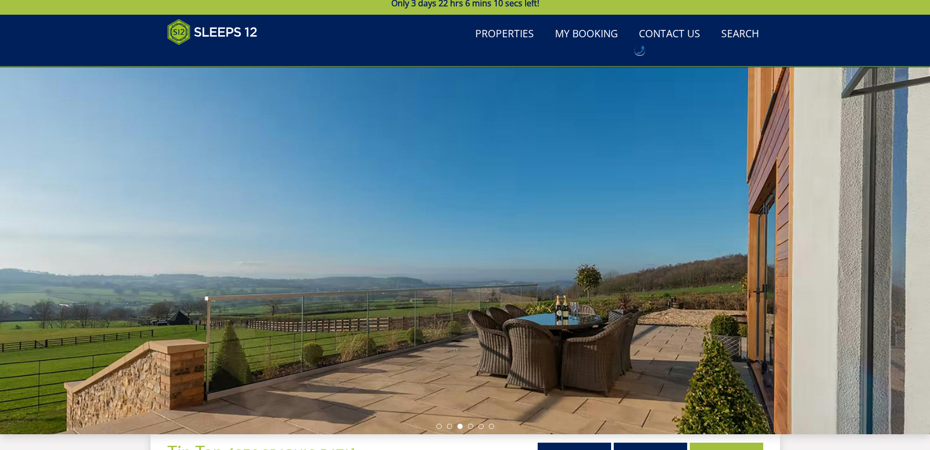
scroll to position [0, 0]
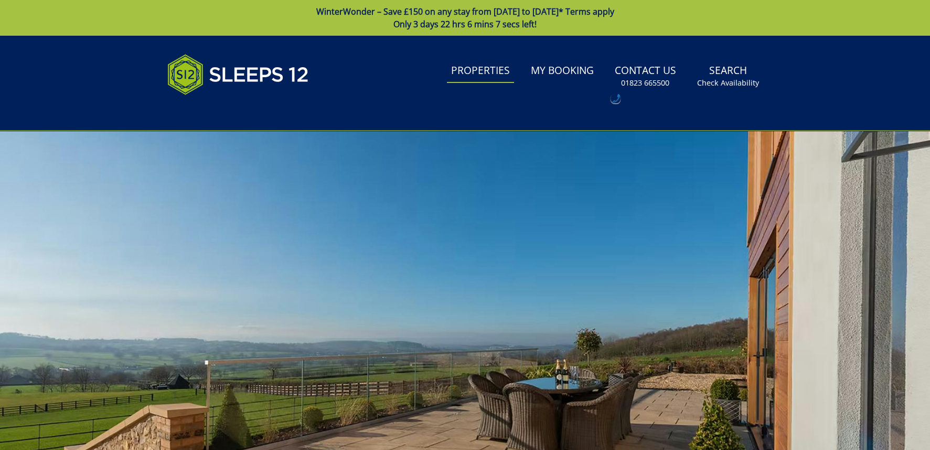
click at [496, 72] on link "Properties" at bounding box center [480, 71] width 67 height 24
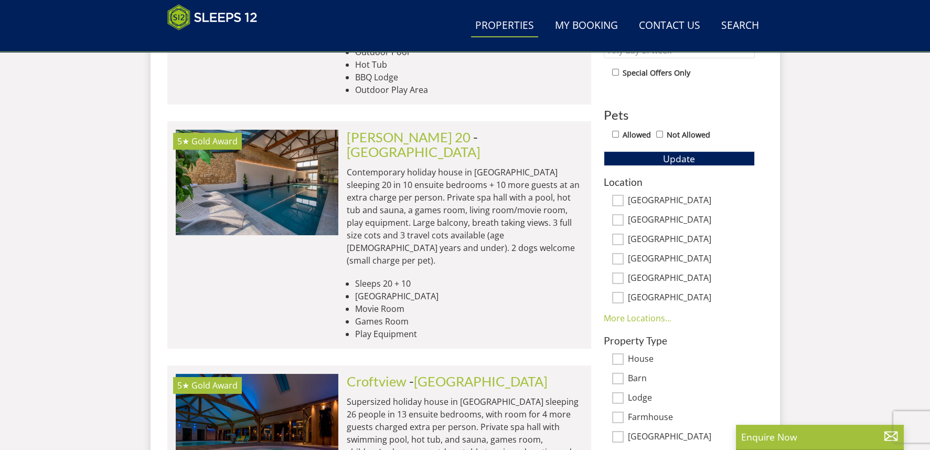
scroll to position [602, 0]
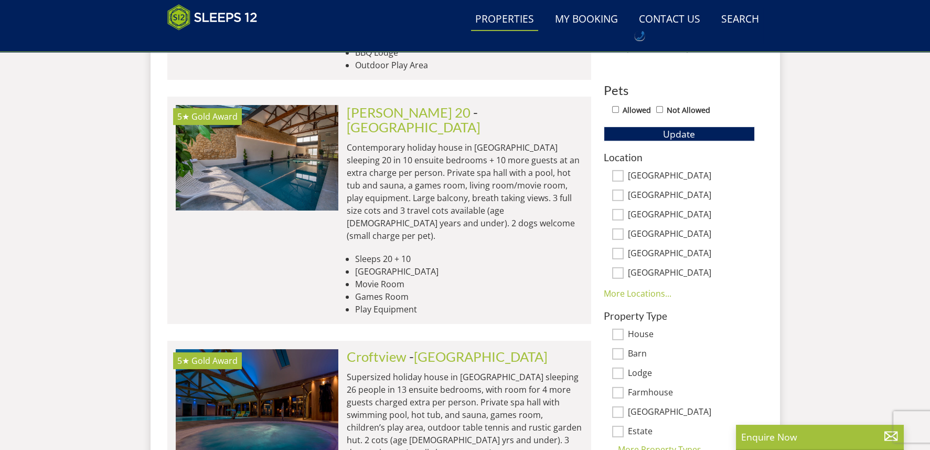
click at [619, 173] on input "[GEOGRAPHIC_DATA]" at bounding box center [618, 176] width 12 height 12
checkbox input "true"
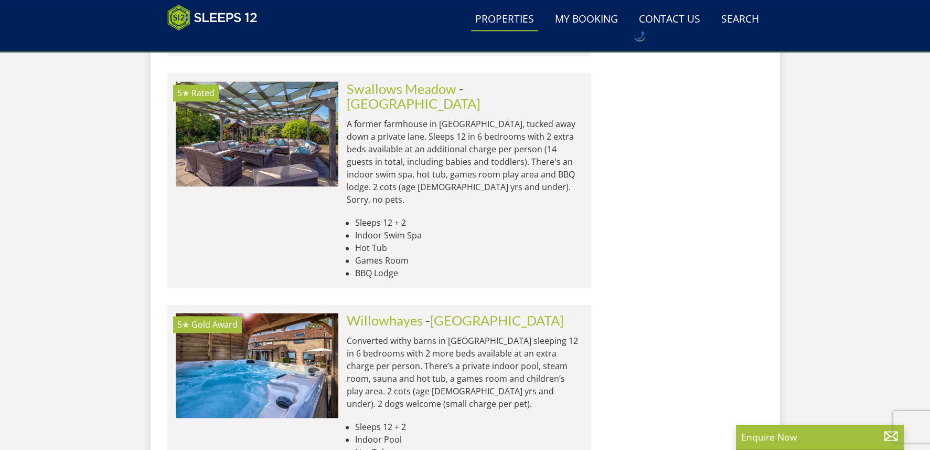
scroll to position [3750, 0]
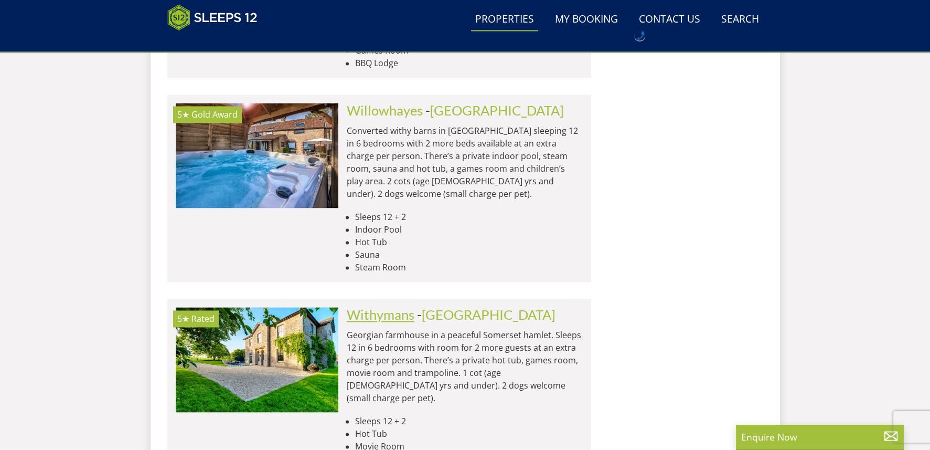
click at [381, 306] on link "Withymans" at bounding box center [381, 314] width 68 height 16
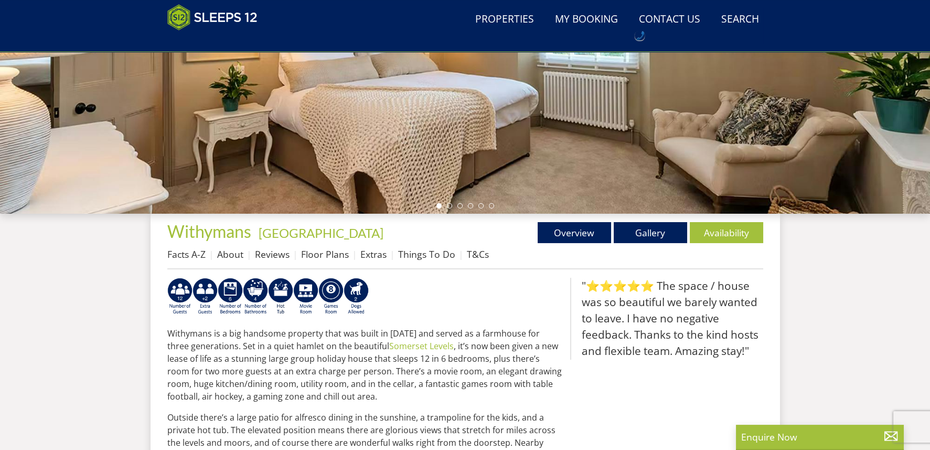
scroll to position [307, 0]
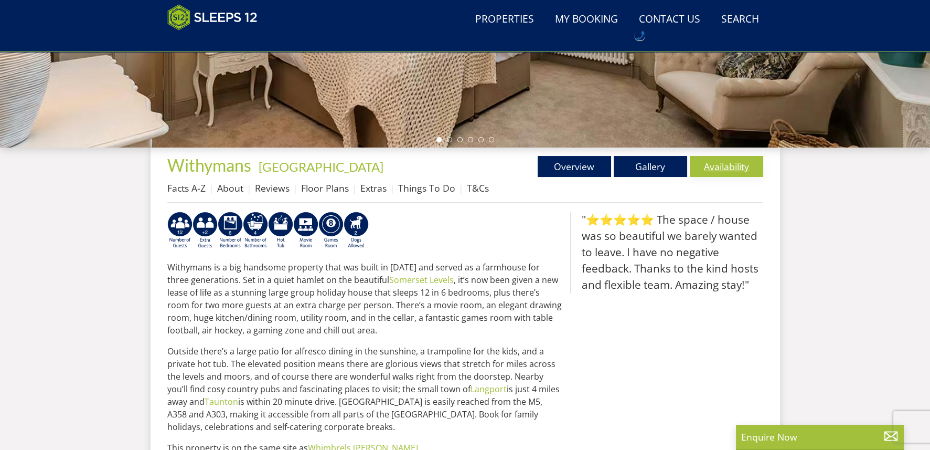
click at [711, 168] on link "Availability" at bounding box center [726, 166] width 73 height 21
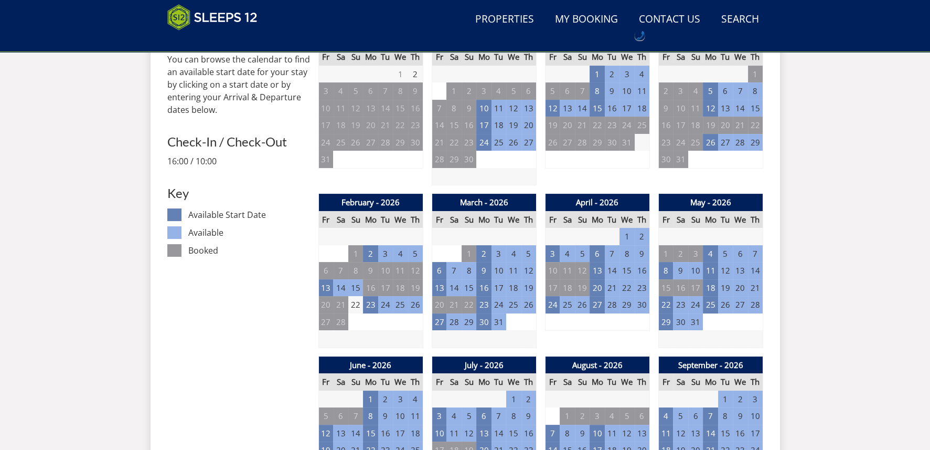
scroll to position [492, 0]
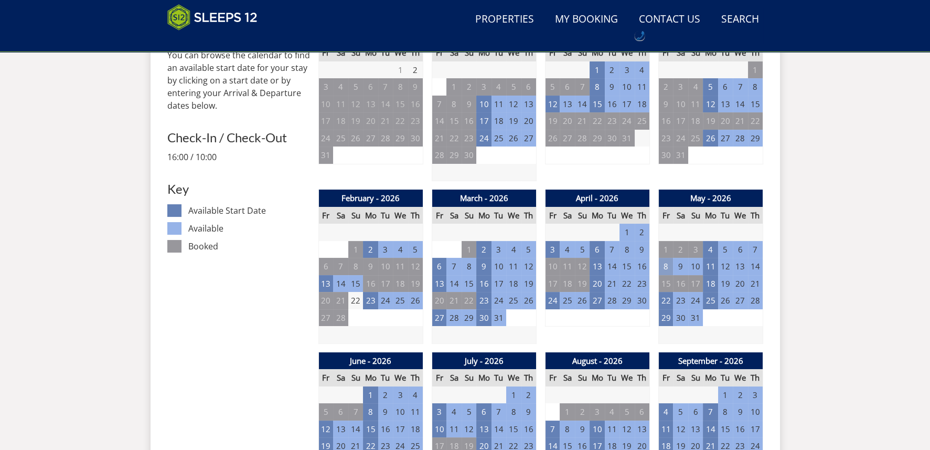
click at [667, 265] on td "8" at bounding box center [665, 266] width 15 height 17
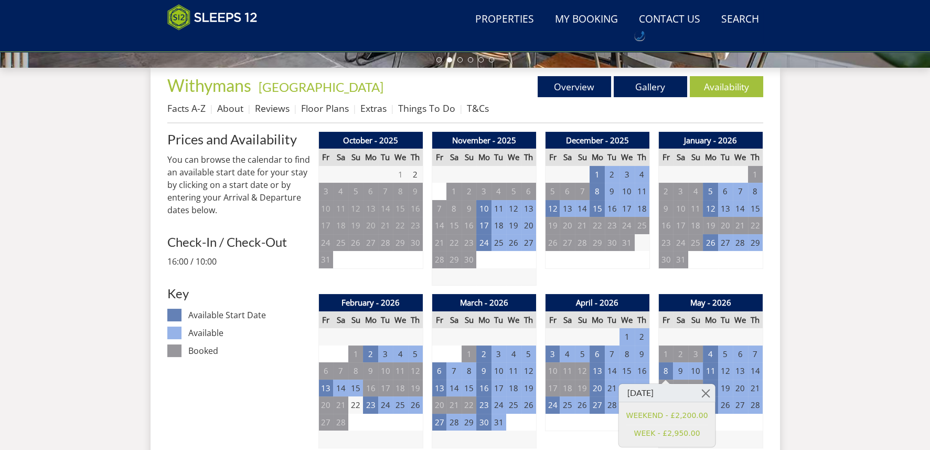
scroll to position [387, 0]
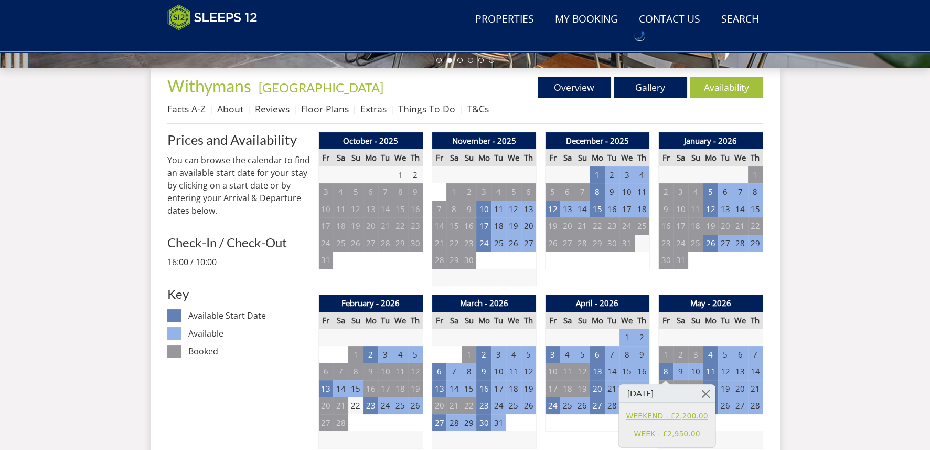
click at [651, 418] on link "WEEKEND - £2,200.00" at bounding box center [667, 415] width 82 height 11
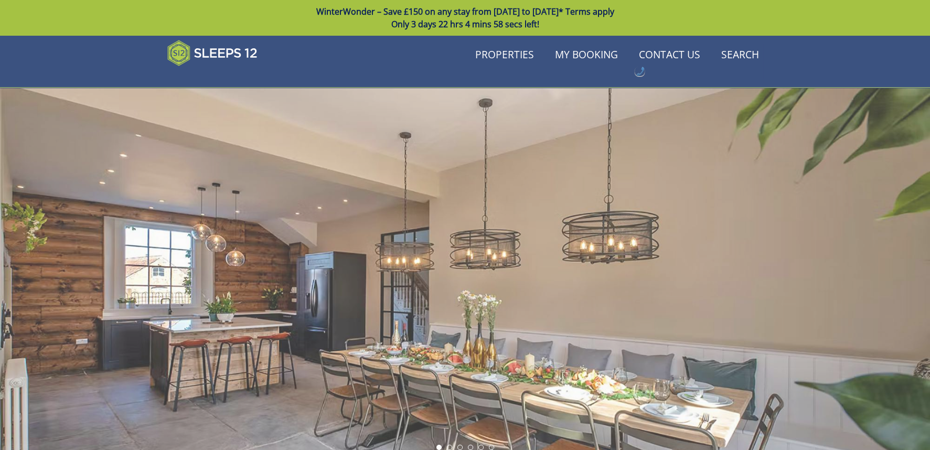
scroll to position [387, 0]
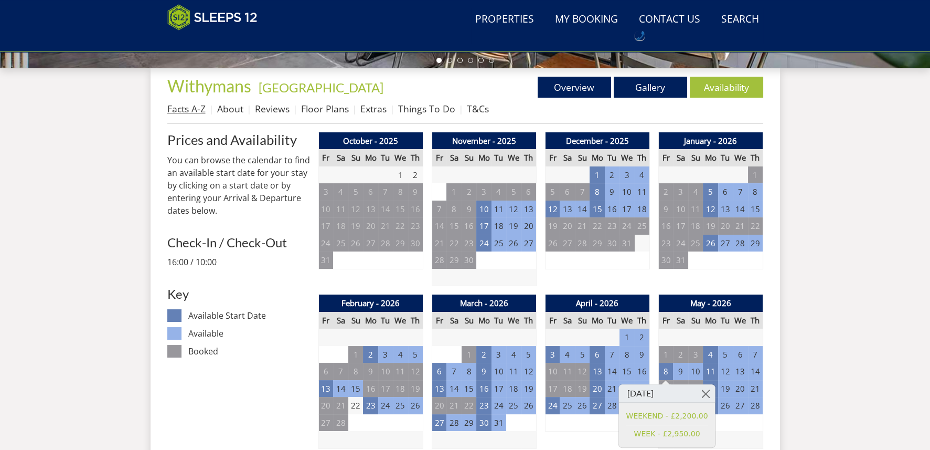
click at [195, 107] on link "Facts A-Z" at bounding box center [186, 108] width 38 height 13
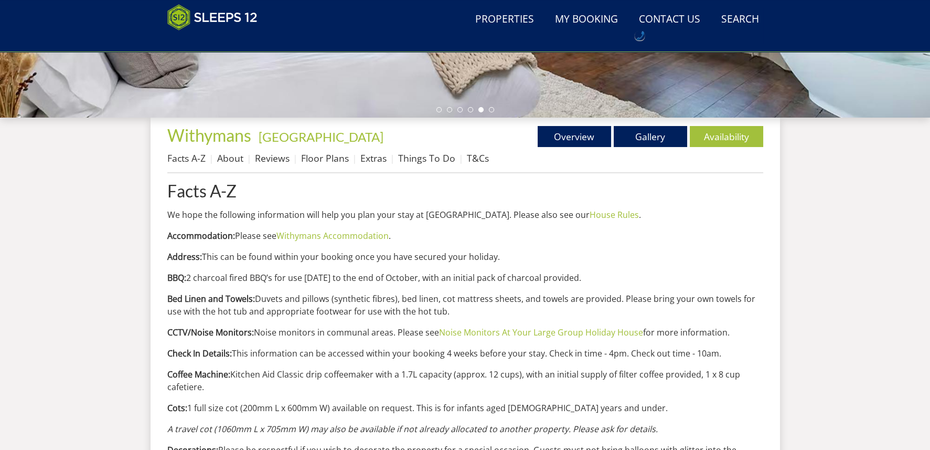
scroll to position [193, 0]
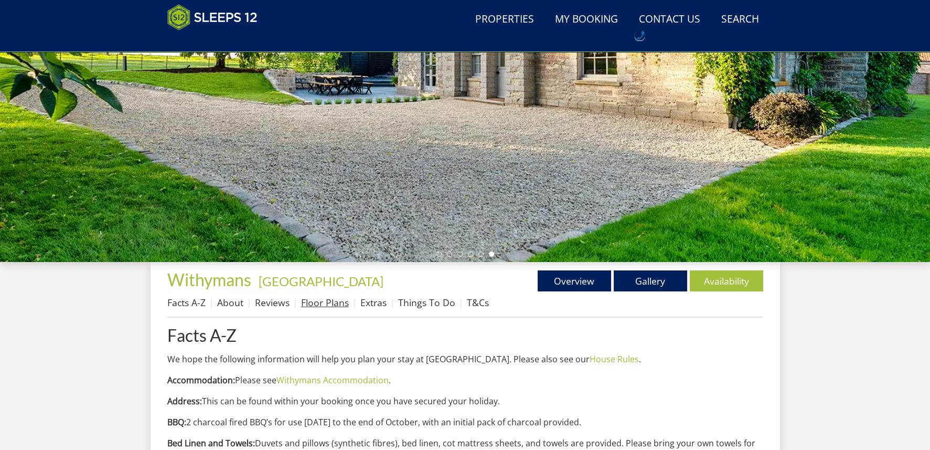
click at [329, 301] on link "Floor Plans" at bounding box center [325, 302] width 48 height 13
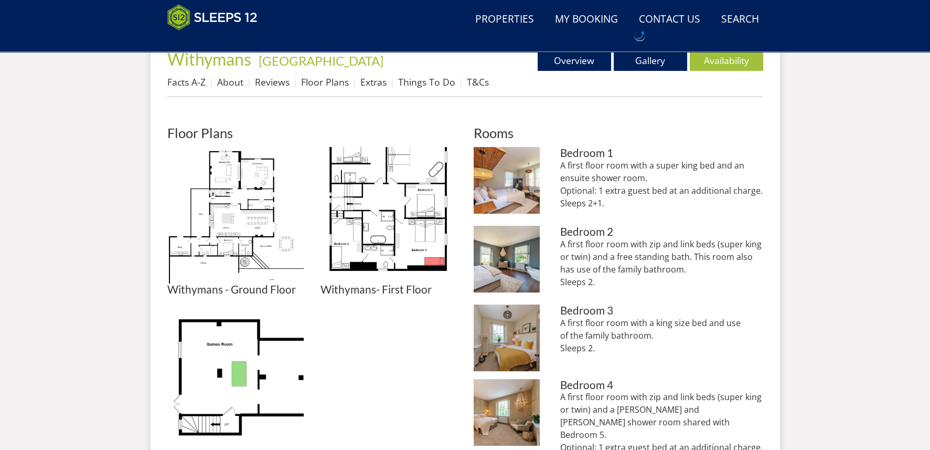
scroll to position [258, 0]
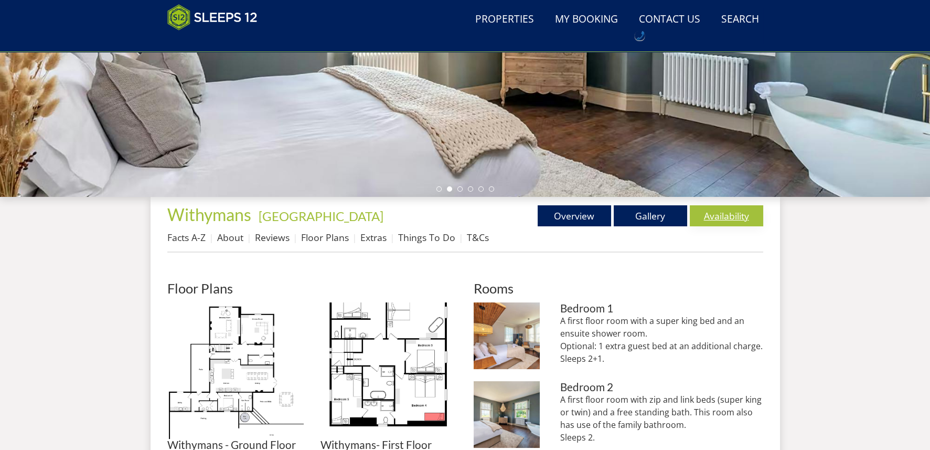
click at [718, 217] on link "Availability" at bounding box center [726, 215] width 73 height 21
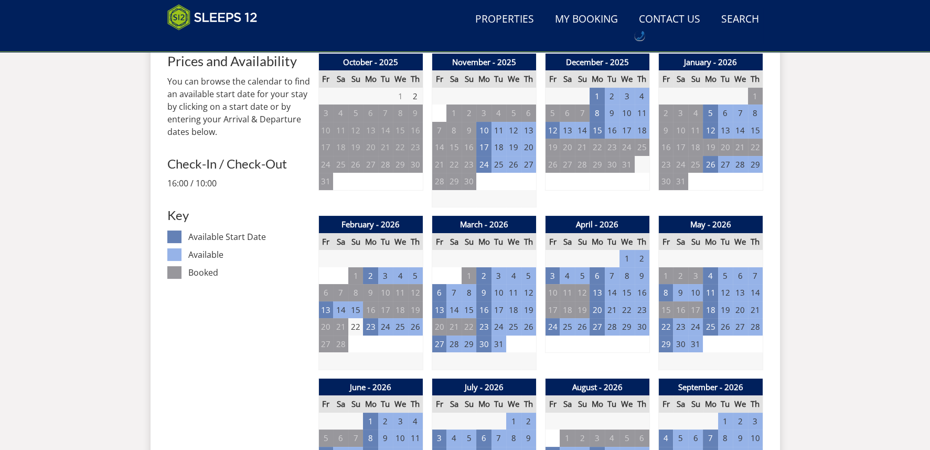
scroll to position [560, 0]
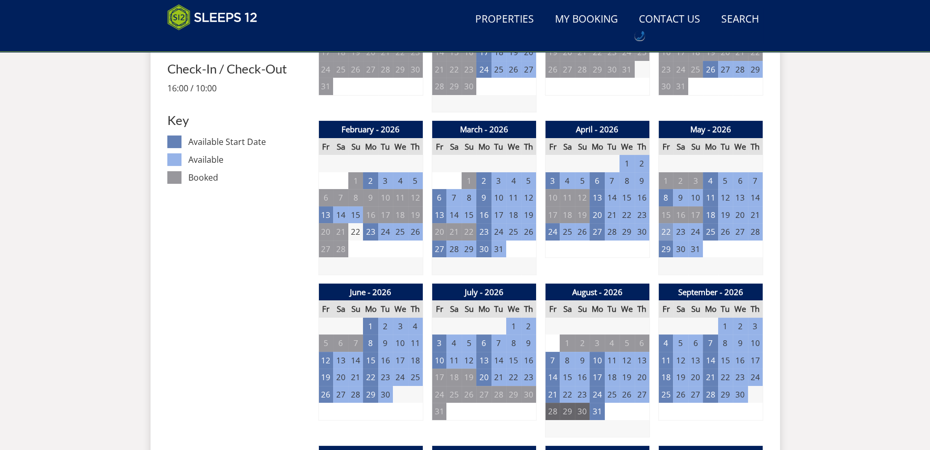
click at [663, 232] on td "22" at bounding box center [665, 231] width 15 height 17
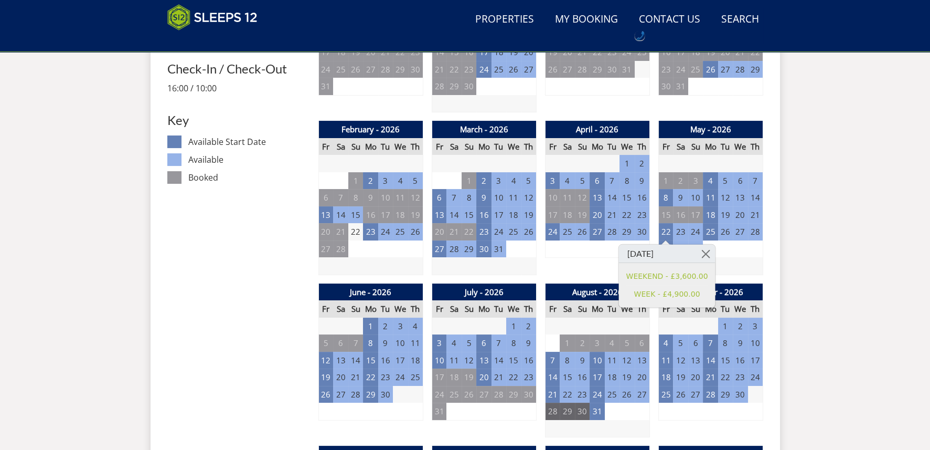
click at [744, 246] on td "3" at bounding box center [740, 248] width 15 height 17
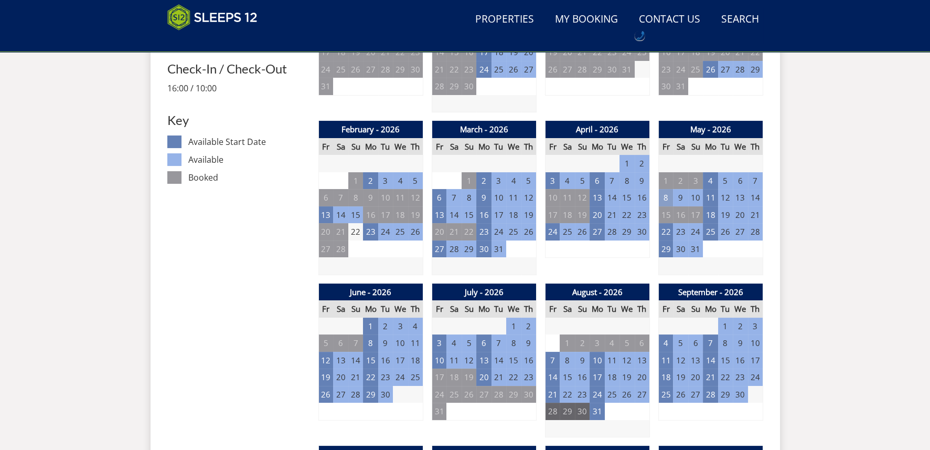
click at [665, 194] on td "8" at bounding box center [665, 197] width 15 height 17
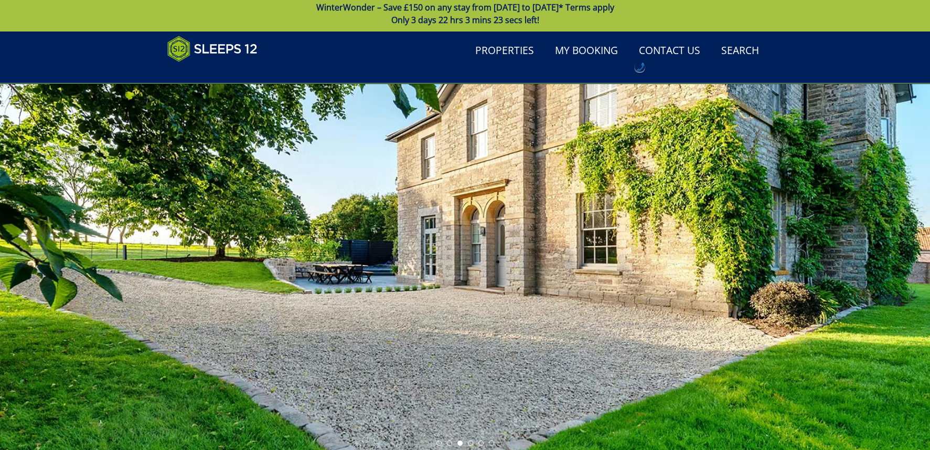
scroll to position [0, 0]
